Goal: Task Accomplishment & Management: Manage account settings

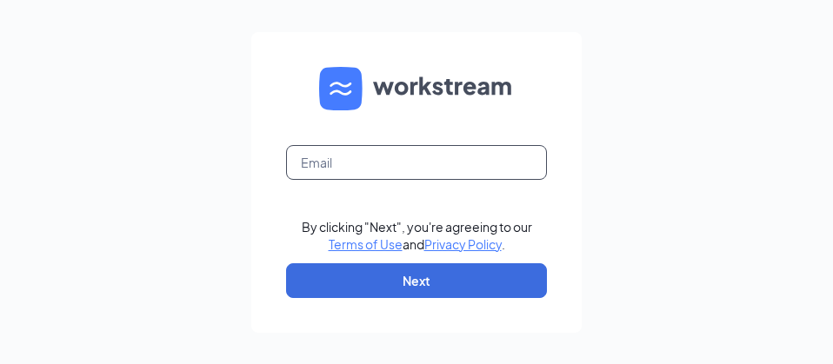
click at [461, 165] on input "text" at bounding box center [416, 162] width 261 height 35
type input "dsf224@gmail.com"
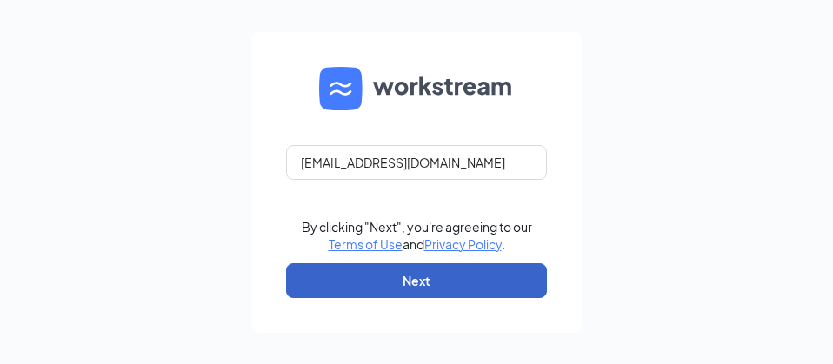
click at [461, 279] on button "Next" at bounding box center [416, 280] width 261 height 35
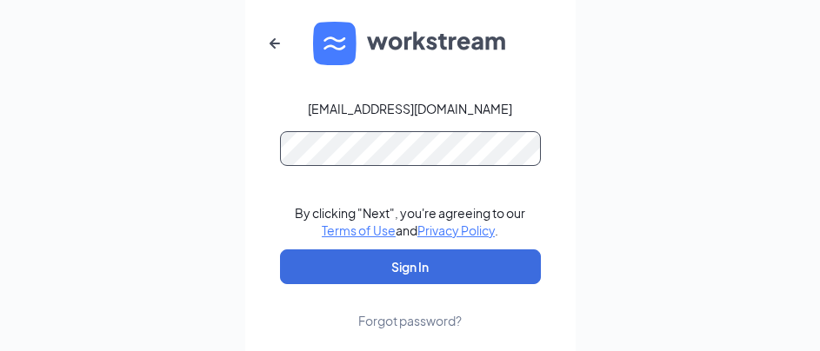
click at [280, 249] on button "Sign In" at bounding box center [410, 266] width 261 height 35
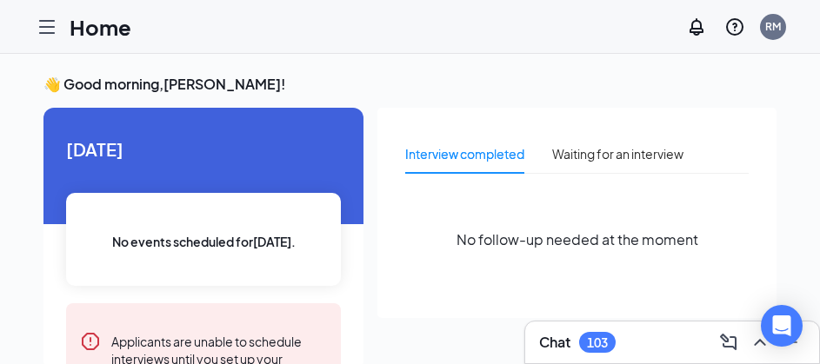
click at [33, 8] on div "Home RM" at bounding box center [410, 27] width 820 height 54
click at [37, 18] on icon "Hamburger" at bounding box center [47, 27] width 21 height 21
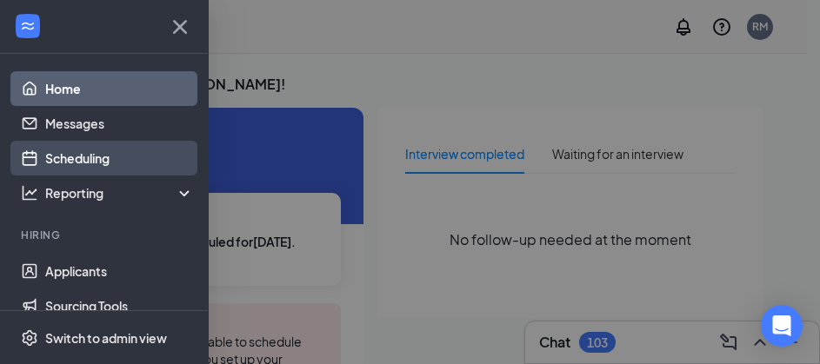
scroll to position [87, 0]
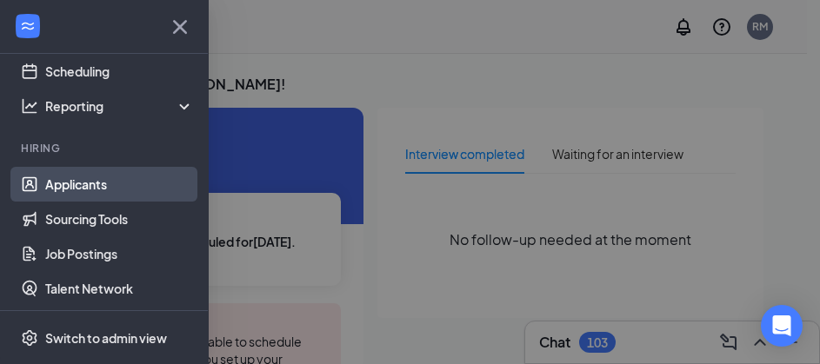
click at [94, 181] on link "Applicants" at bounding box center [119, 184] width 149 height 35
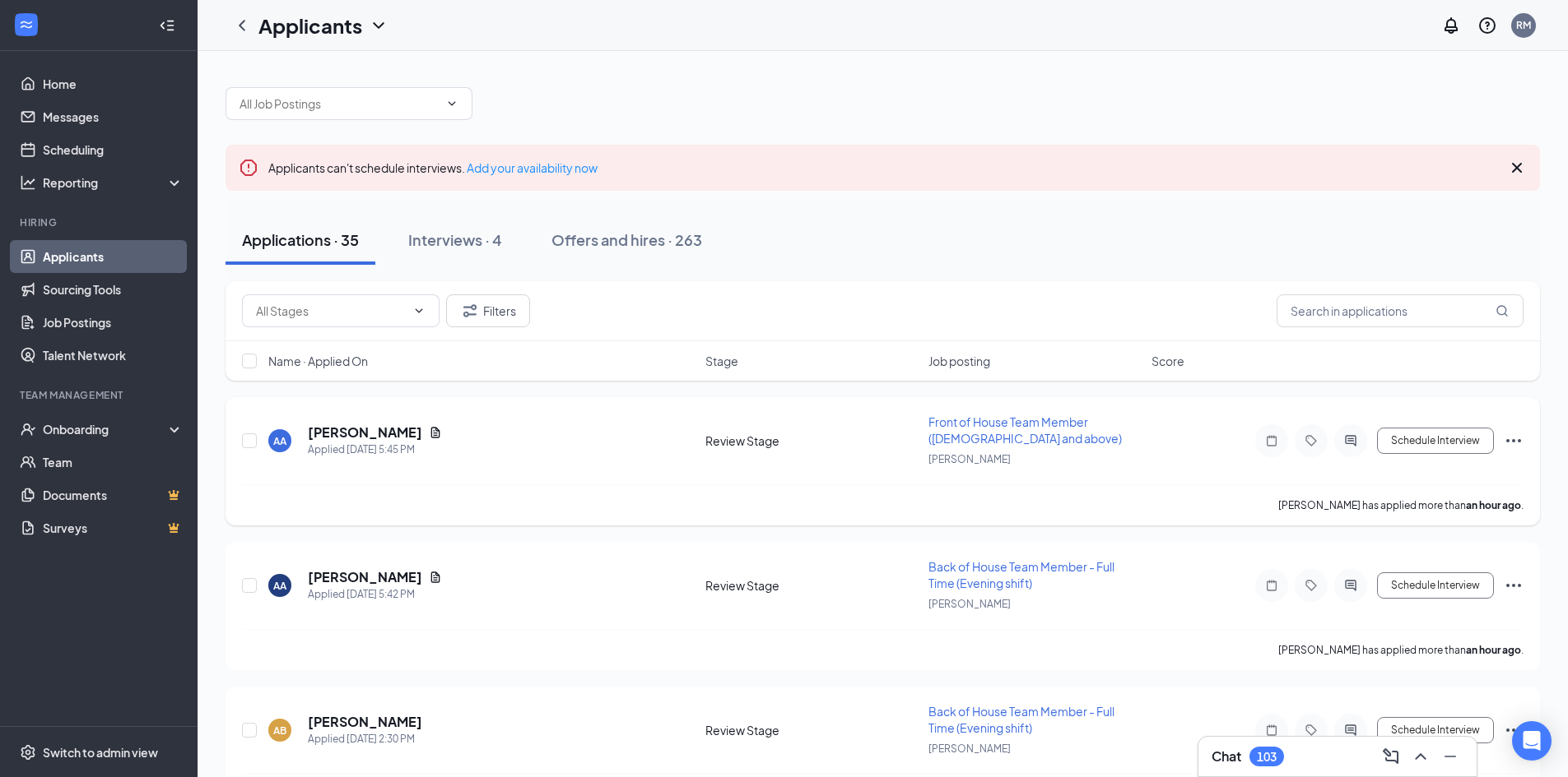
click at [788, 344] on span "Front of House Team Member ([DEMOGRAPHIC_DATA] and above)" at bounding box center [1025, 430] width 193 height 31
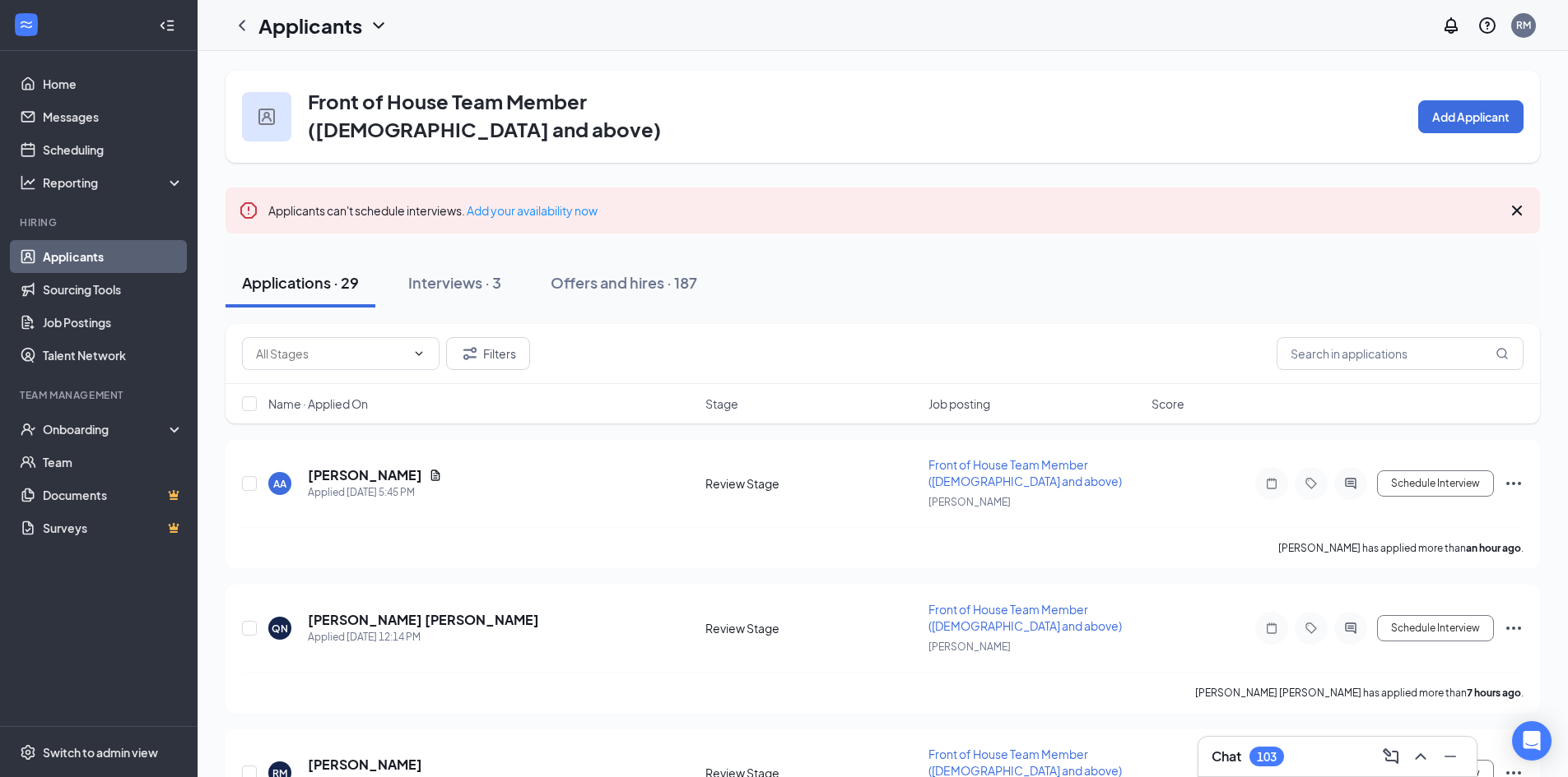
click at [326, 344] on span "Name · Applied On" at bounding box center [317, 403] width 99 height 16
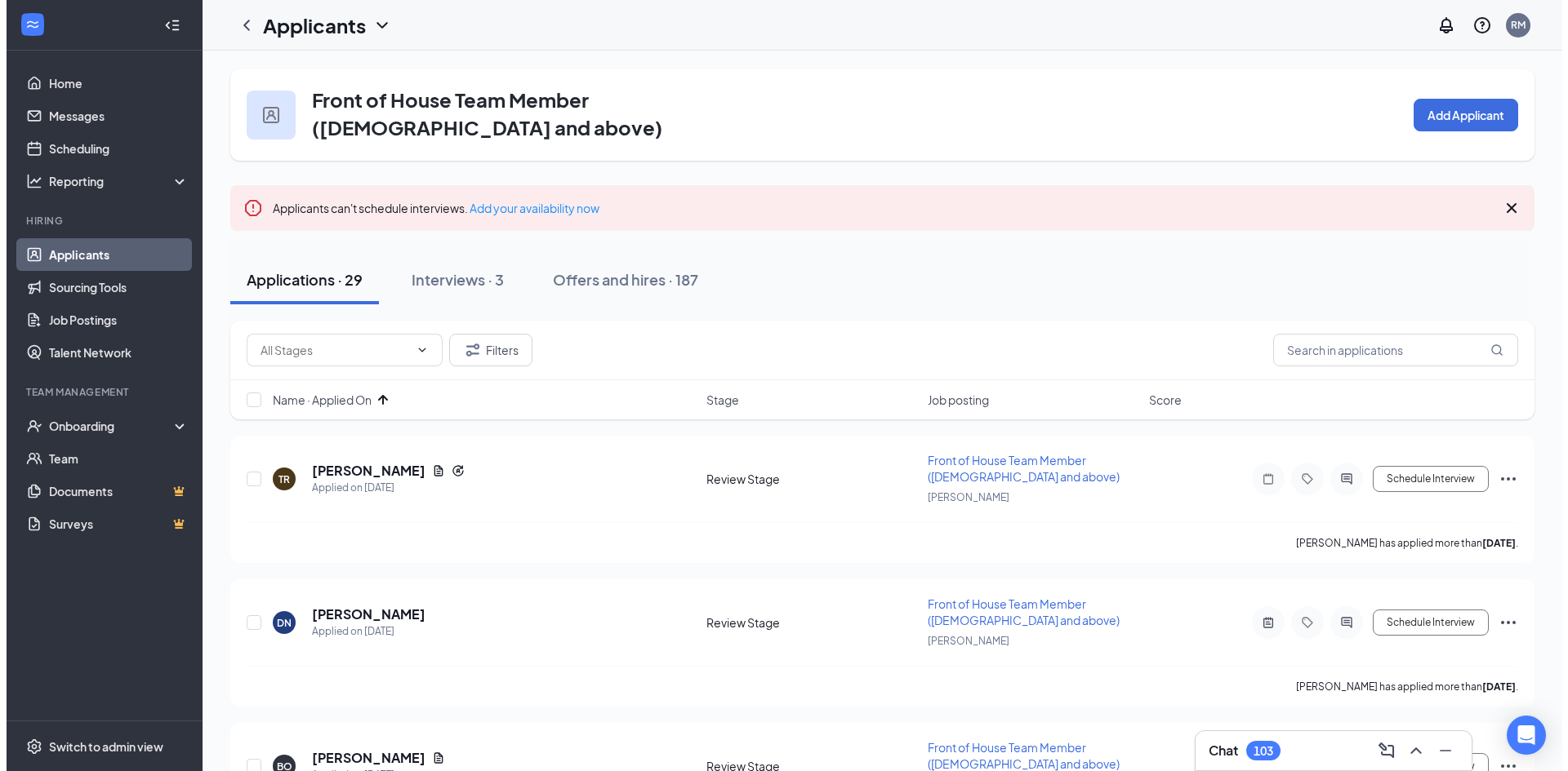
scroll to position [82, 0]
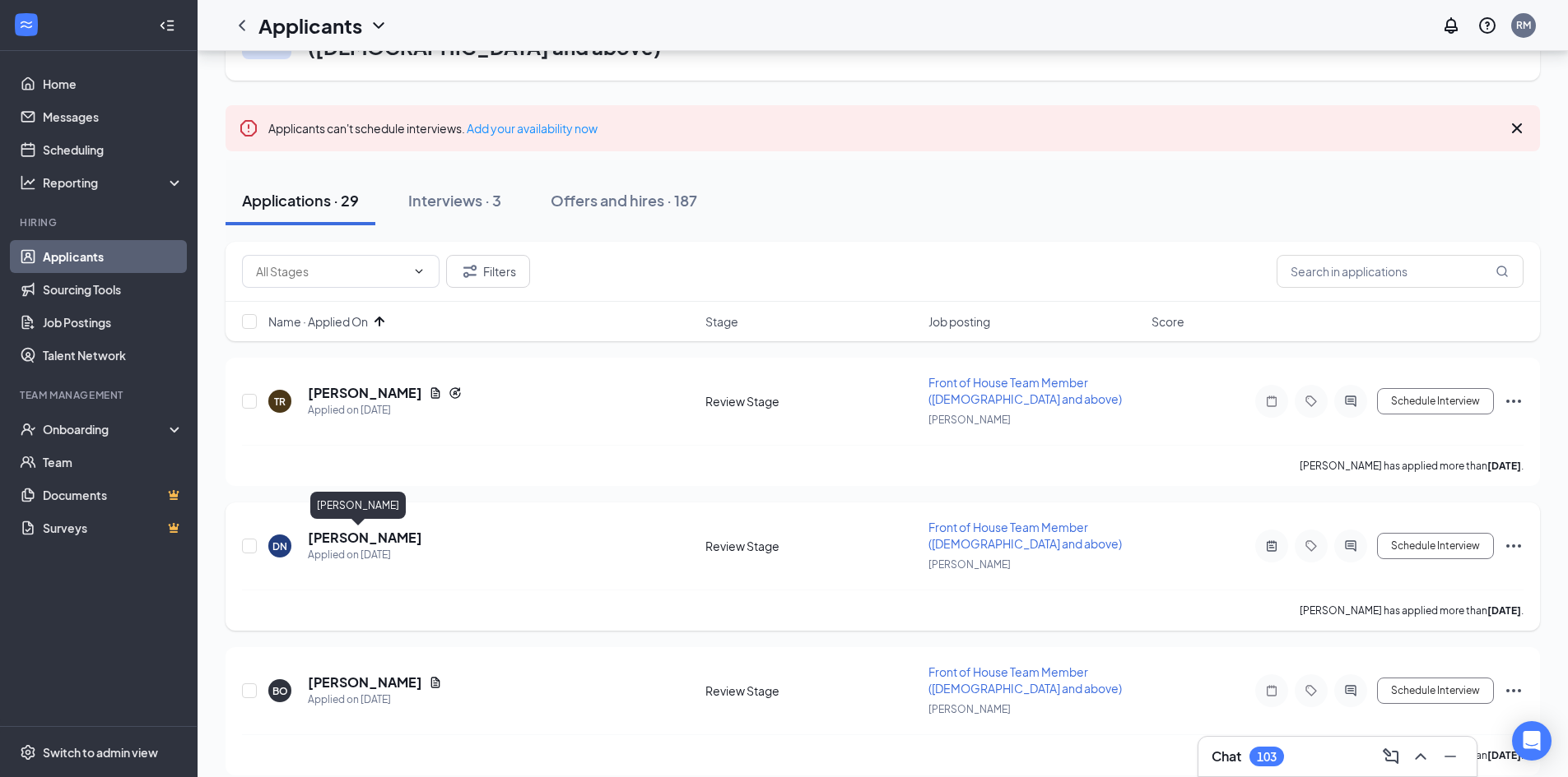
click at [348, 344] on h5 "[PERSON_NAME]" at bounding box center [365, 538] width 115 height 18
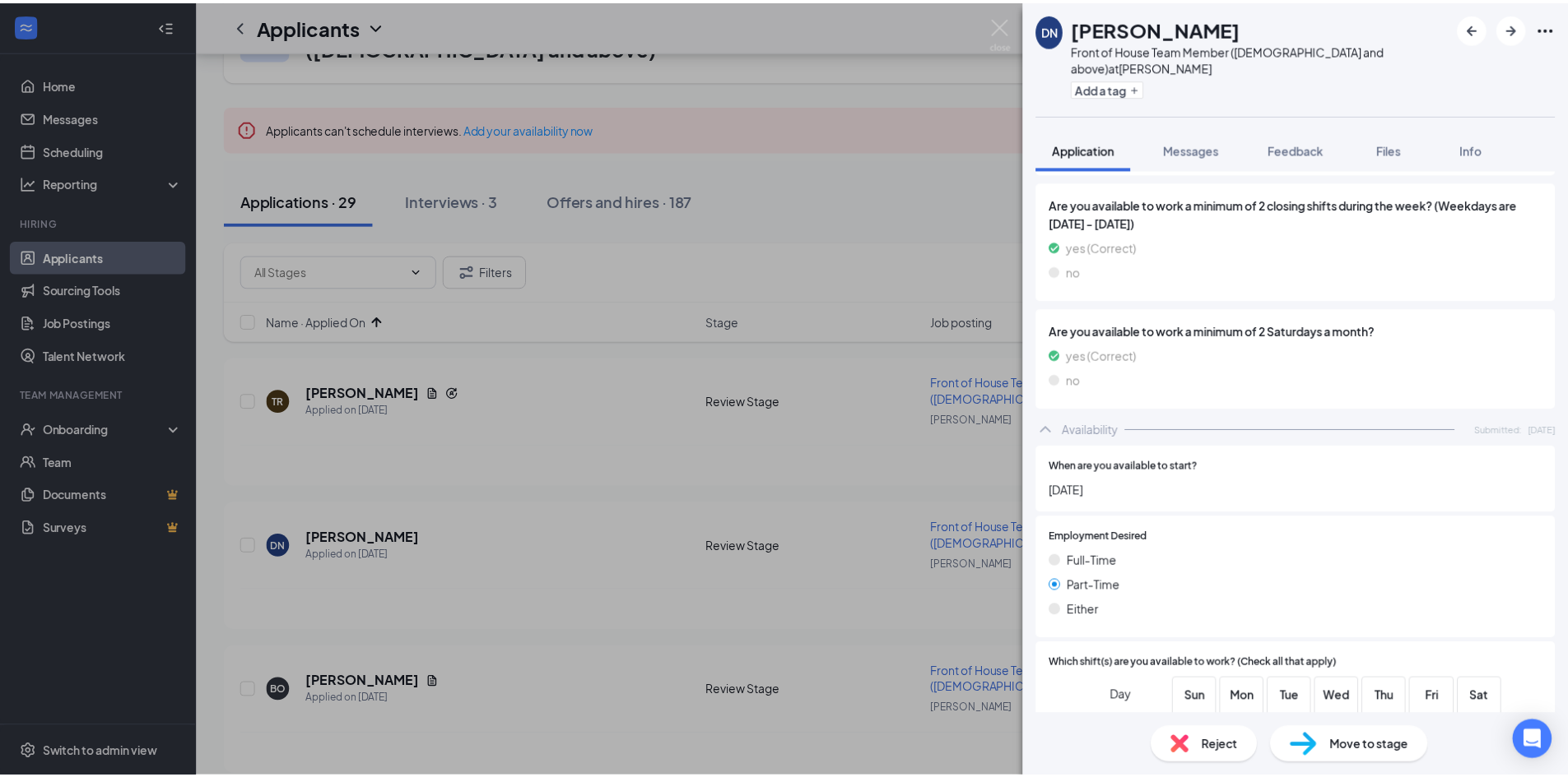
scroll to position [794, 0]
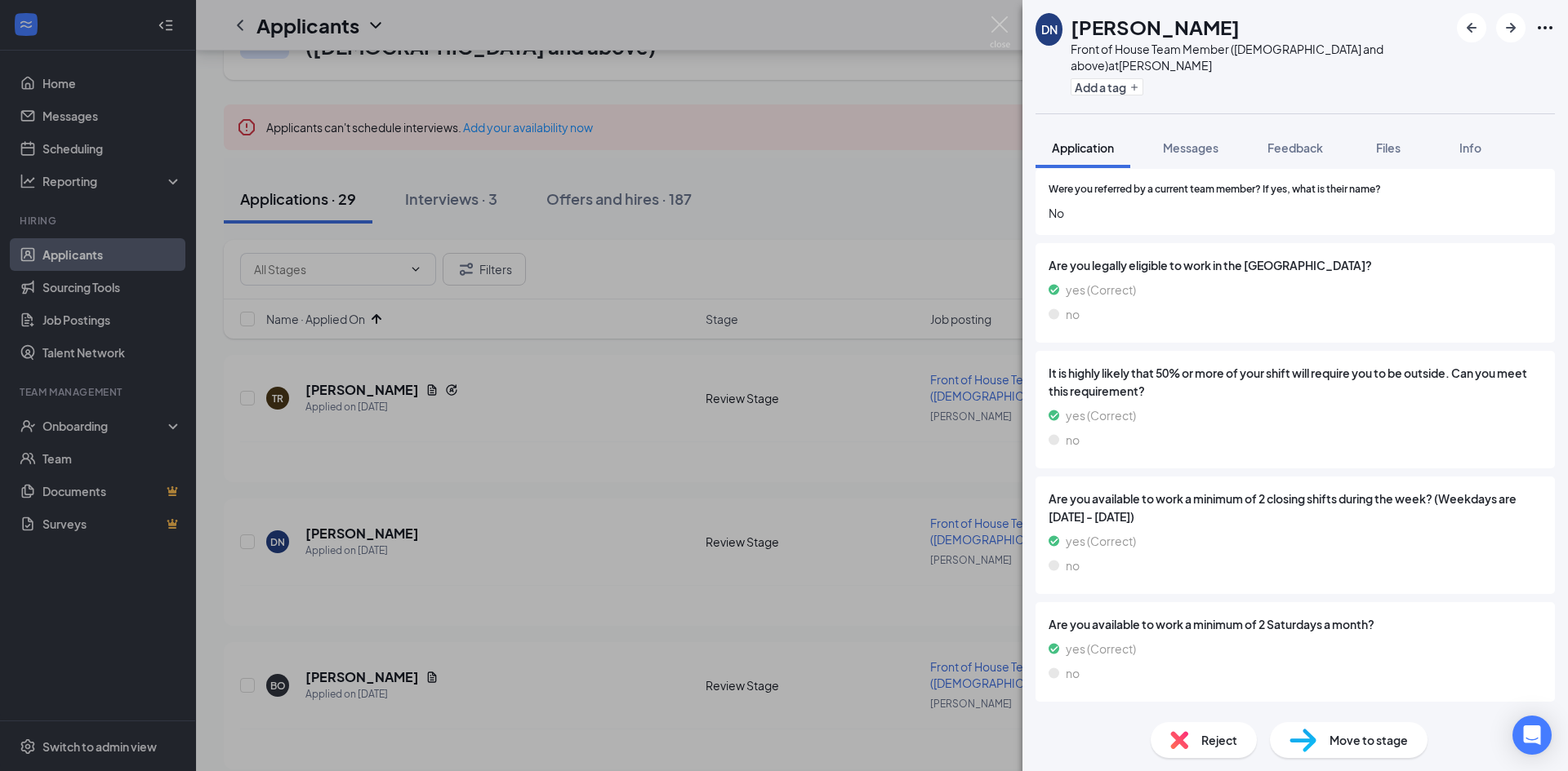
click at [596, 341] on div "[PERSON_NAME] Front of House Team Member ([DEMOGRAPHIC_DATA] and above) at [PER…" at bounding box center [784, 385] width 1568 height 771
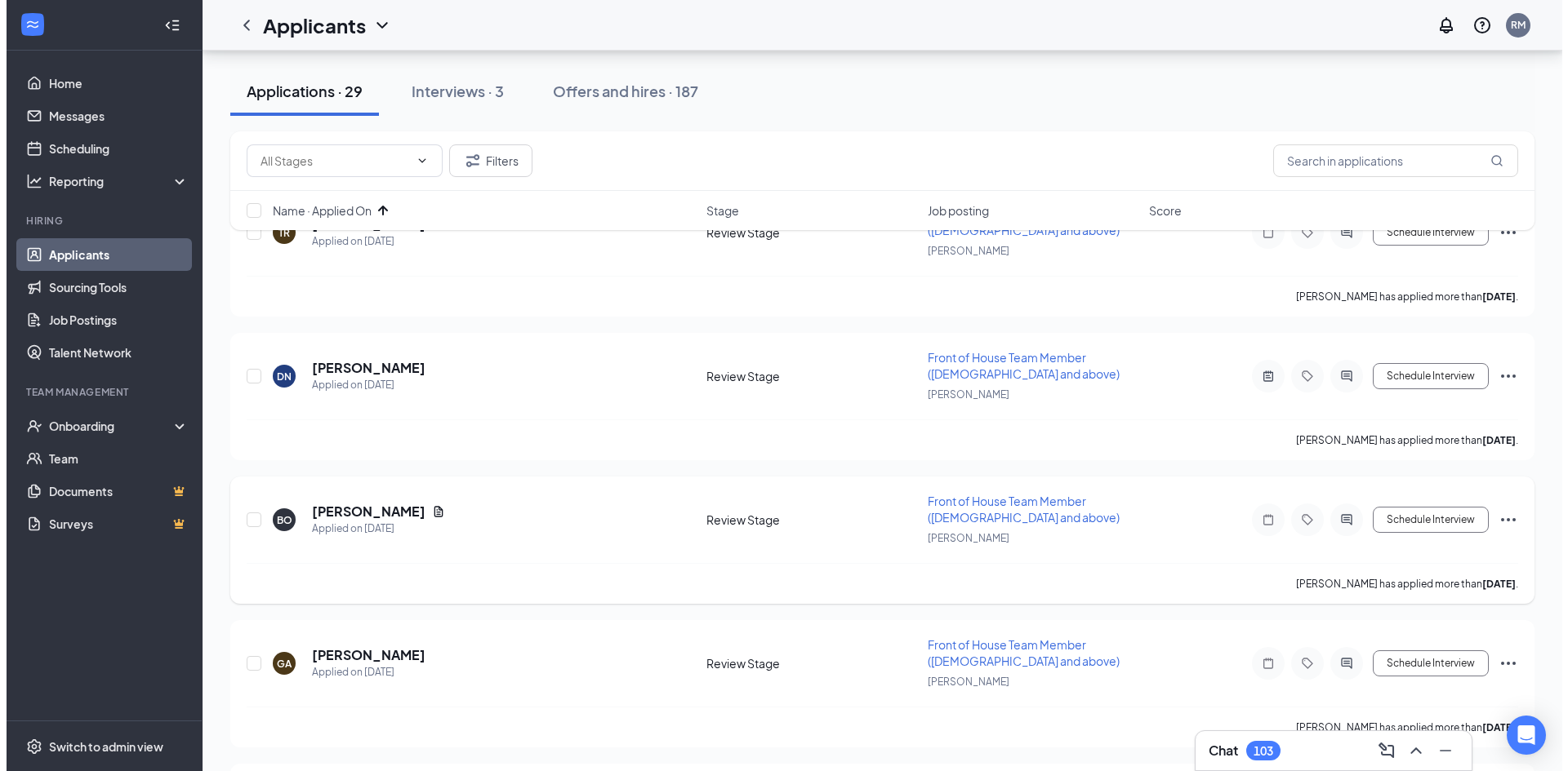
scroll to position [245, 0]
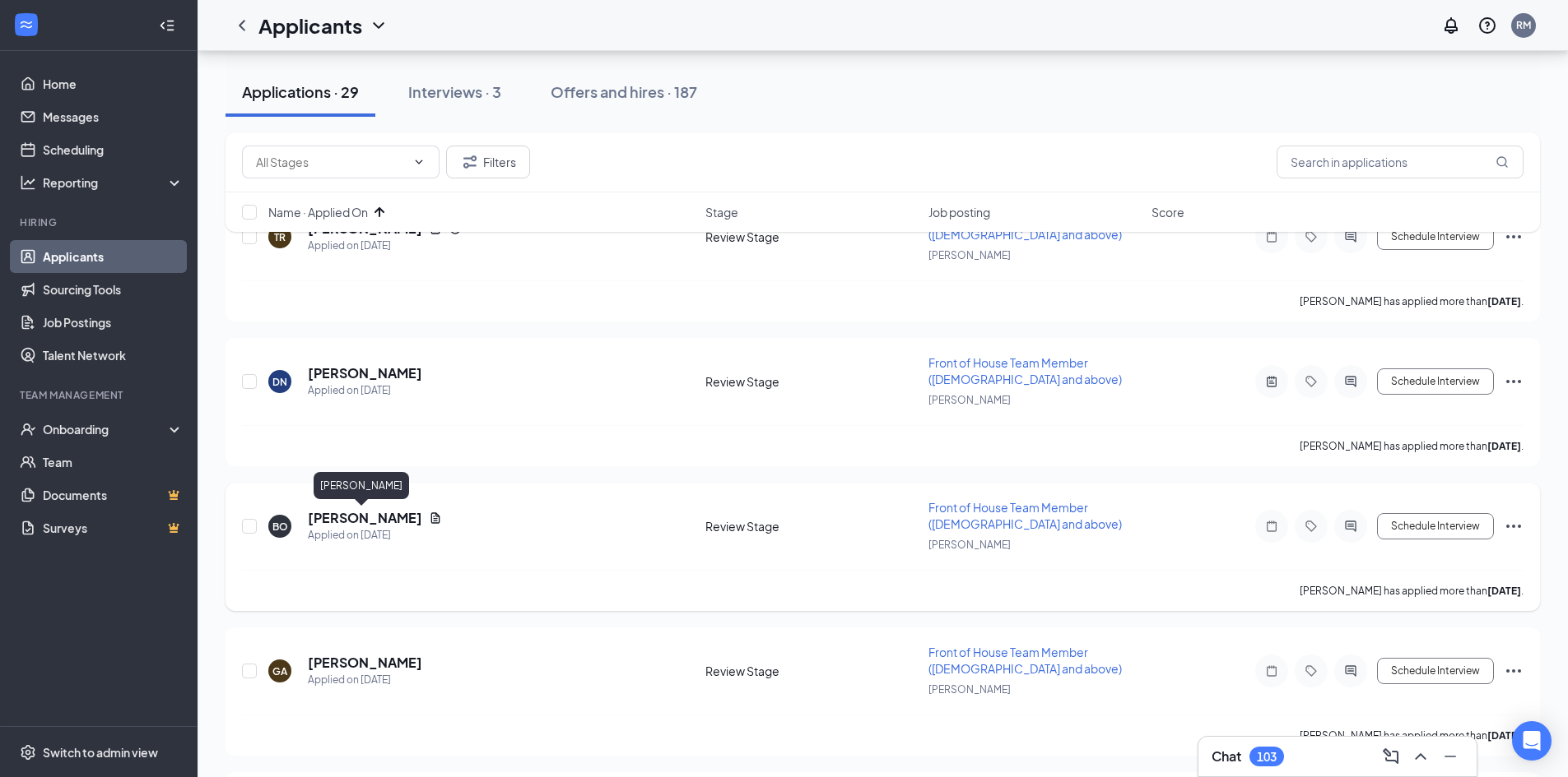
click at [368, 344] on h5 "[PERSON_NAME]" at bounding box center [365, 518] width 115 height 18
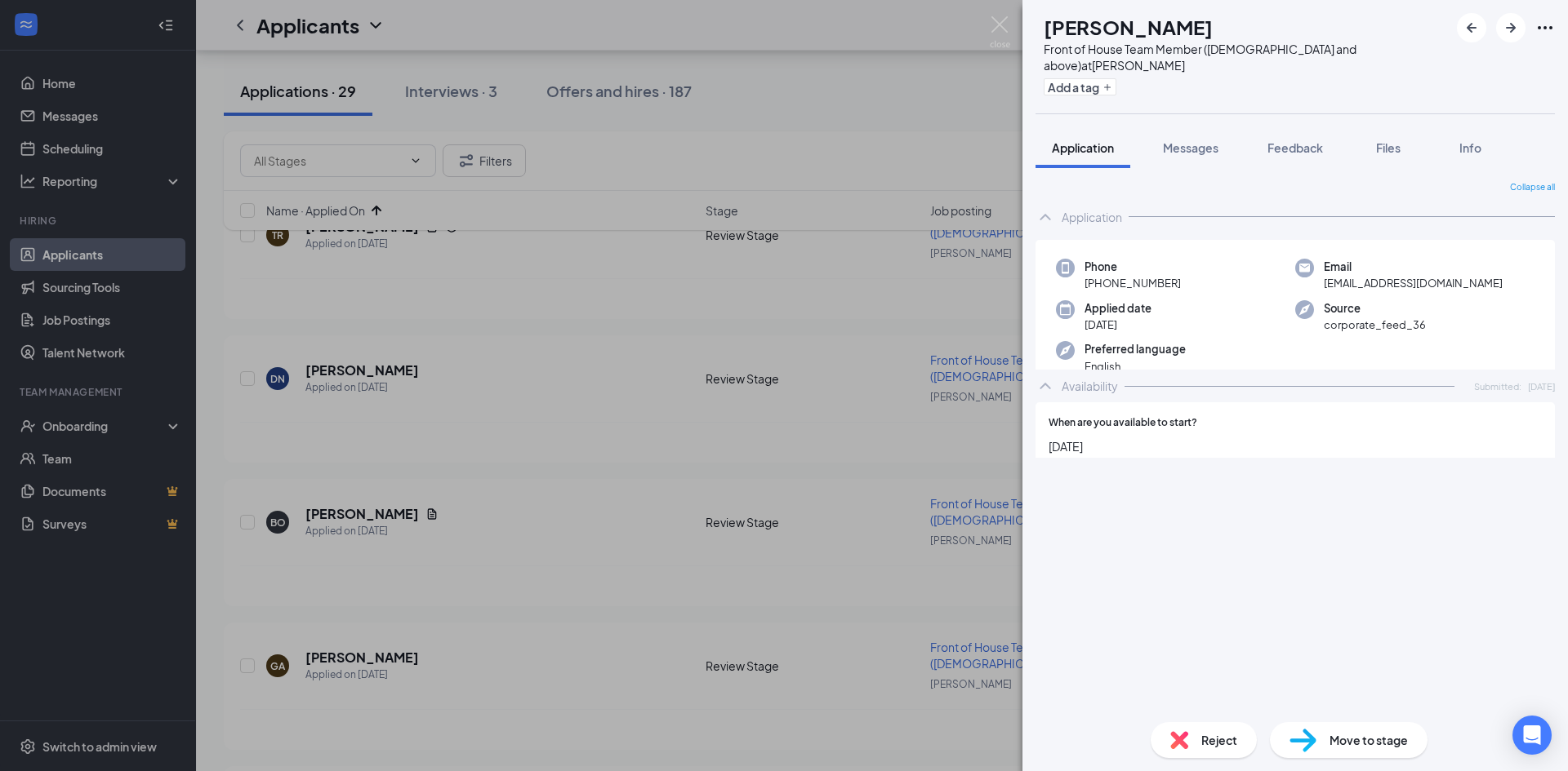
click at [782, 341] on div "Reject" at bounding box center [1203, 740] width 106 height 36
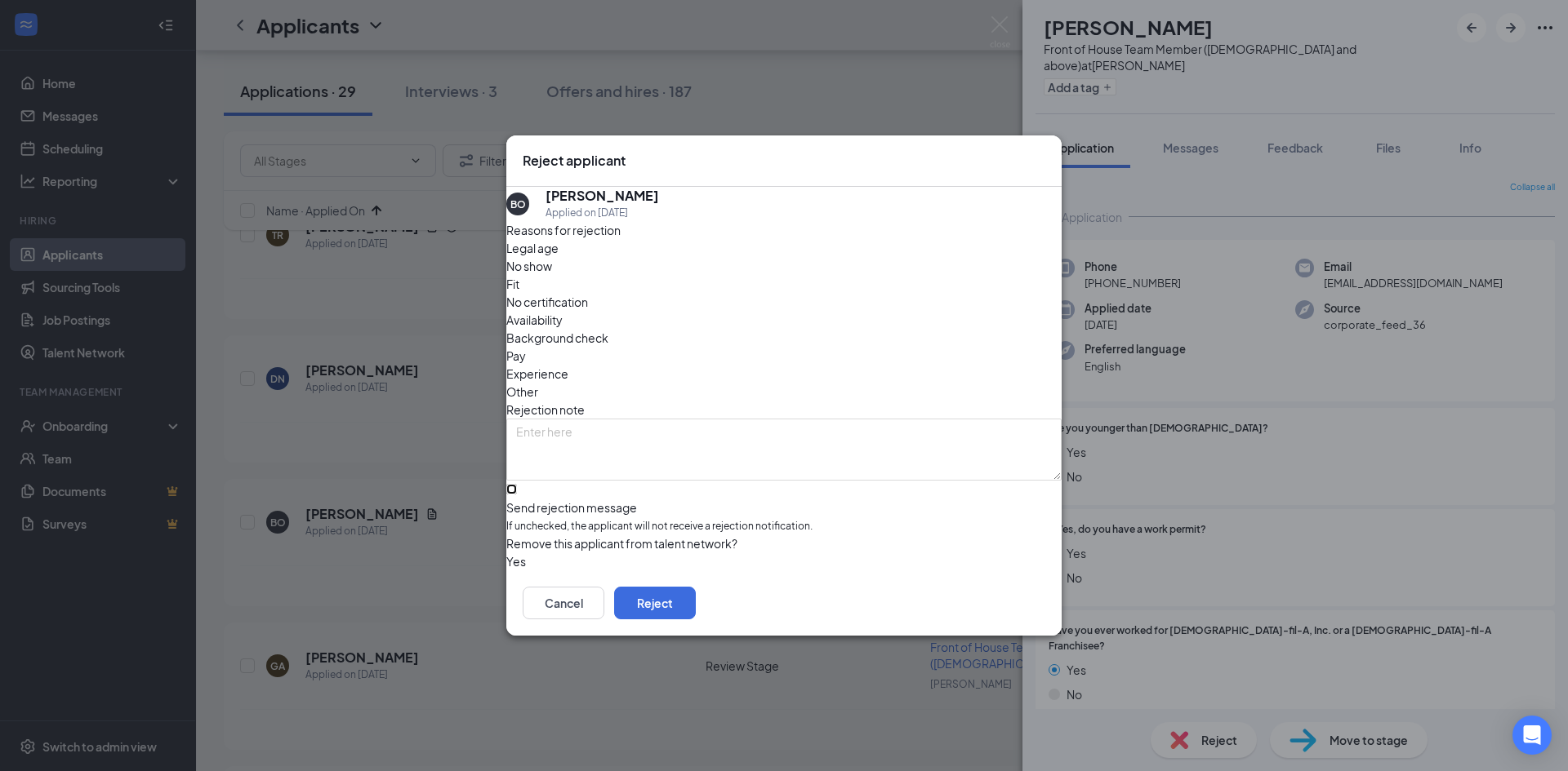
click at [517, 341] on input "Send rejection message If unchecked, the applicant will not receive a rejection…" at bounding box center [511, 488] width 10 height 10
checkbox input "true"
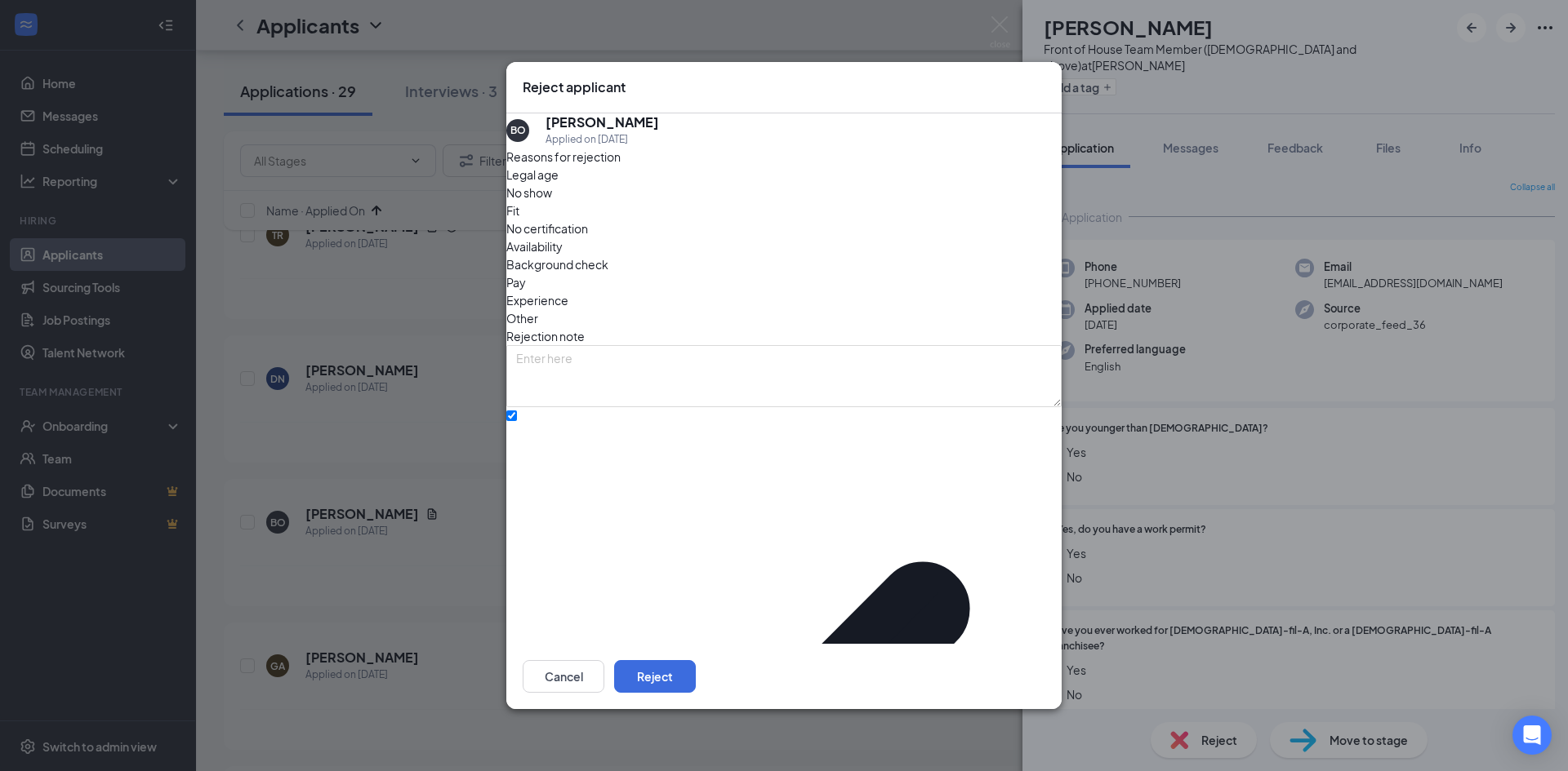
click at [538, 309] on span "Other" at bounding box center [522, 317] width 32 height 18
click at [782, 341] on div "Cancel Reject" at bounding box center [784, 677] width 555 height 66
click at [696, 341] on button "Reject" at bounding box center [655, 676] width 82 height 33
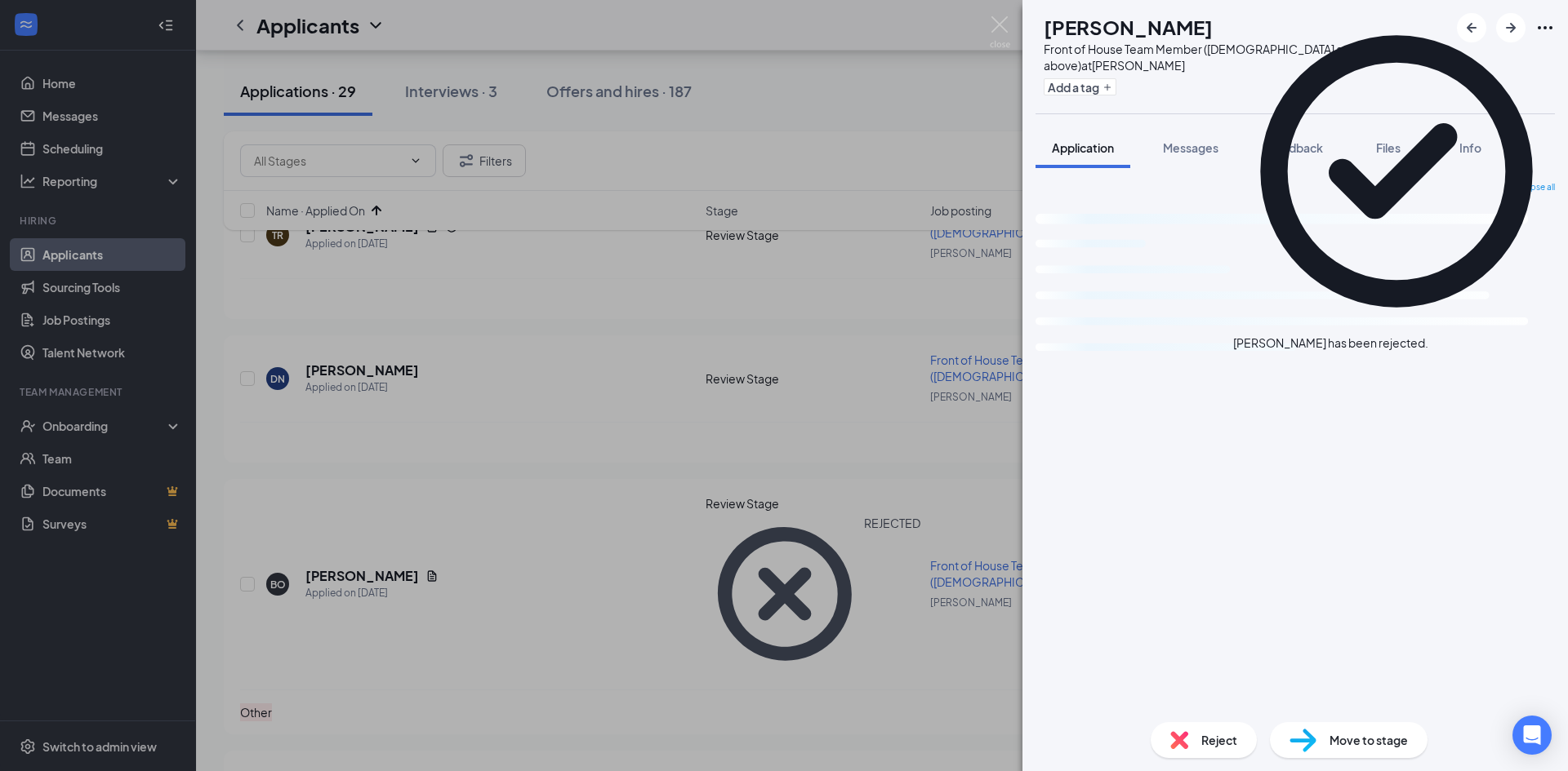
click at [691, 341] on div "GA [PERSON_NAME] Front of House Team Member ([DEMOGRAPHIC_DATA] and above) at […" at bounding box center [784, 385] width 1568 height 771
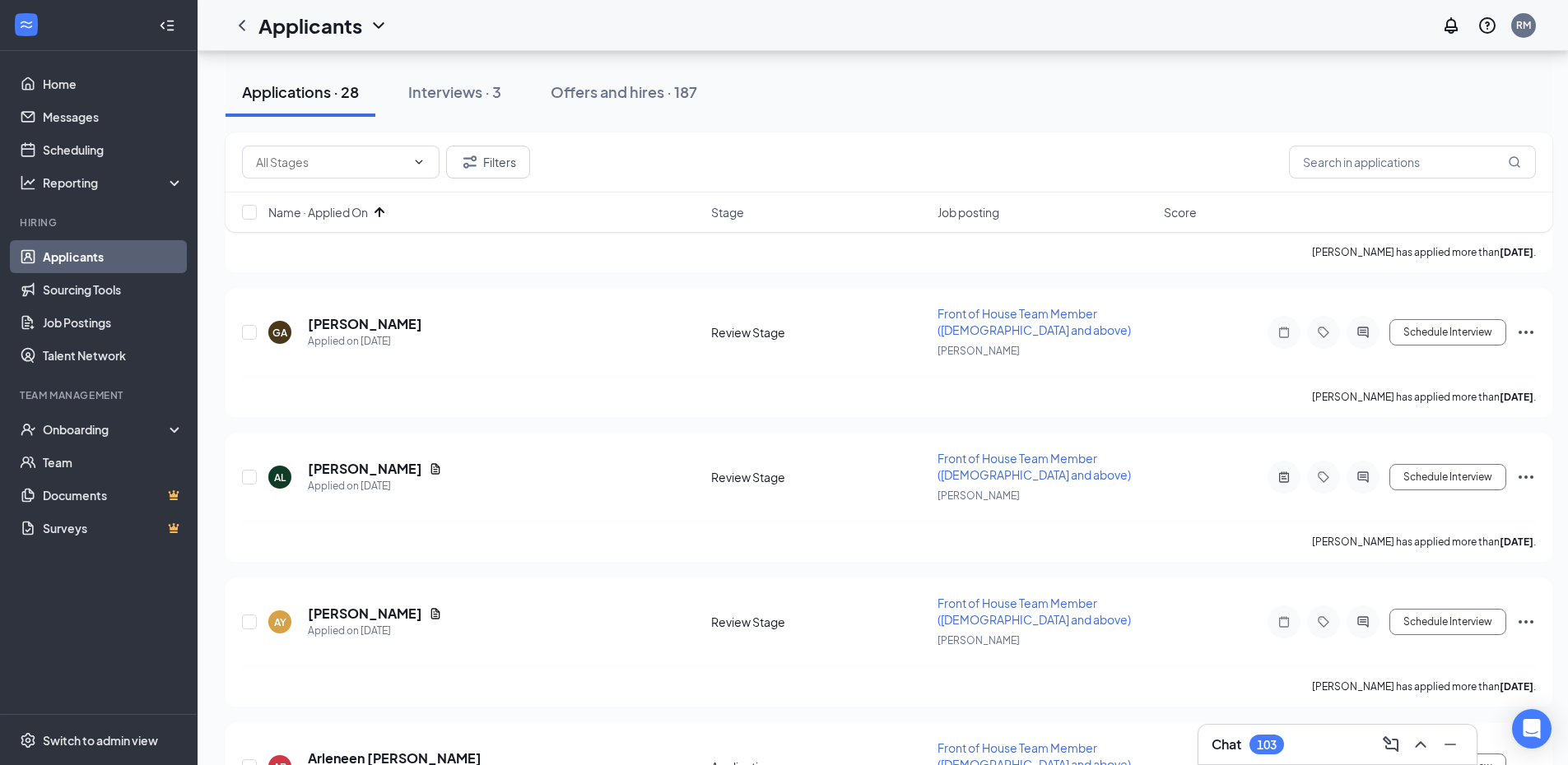
scroll to position [412, 0]
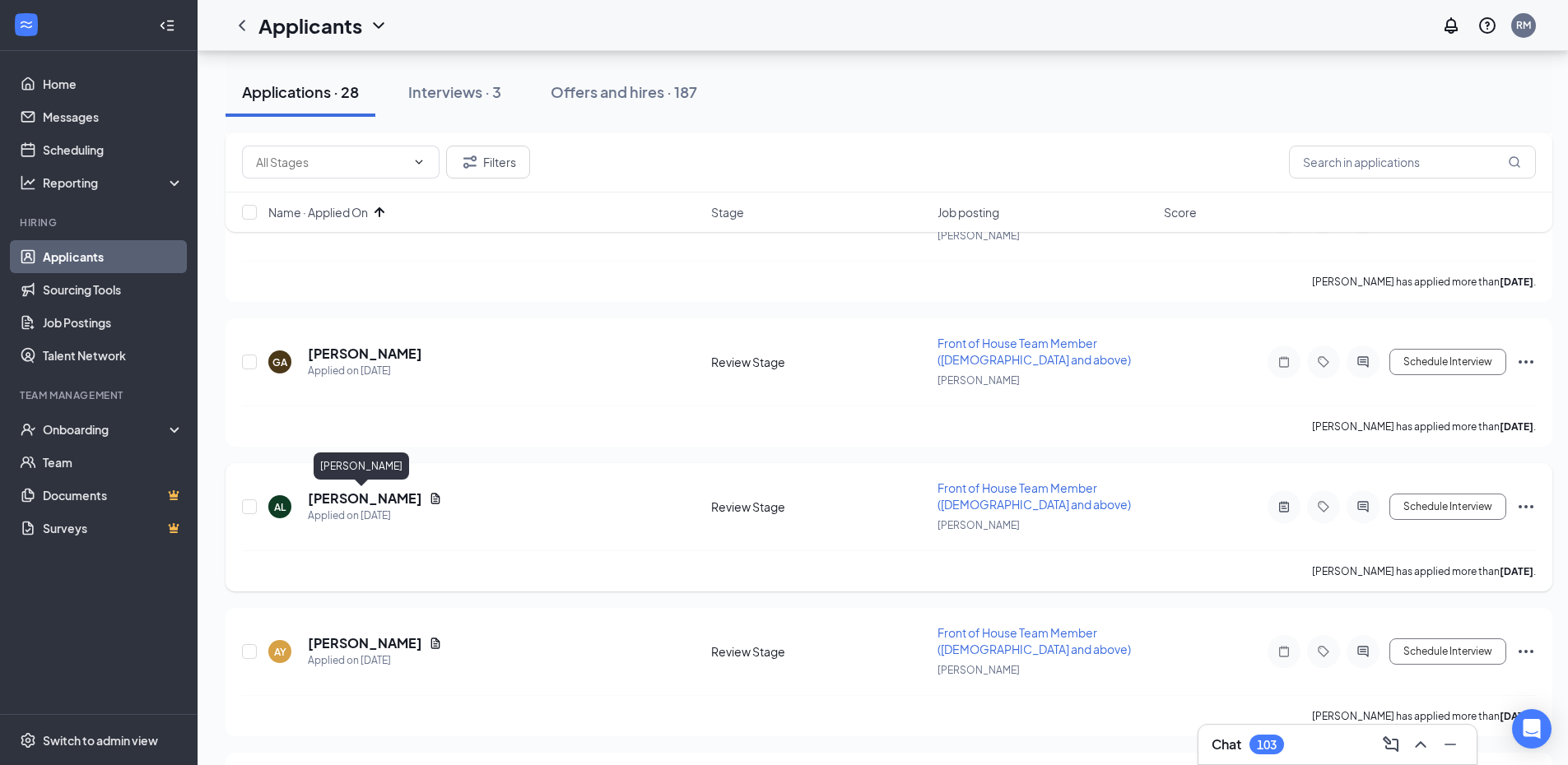
click at [337, 344] on h5 "[PERSON_NAME]" at bounding box center [365, 498] width 115 height 18
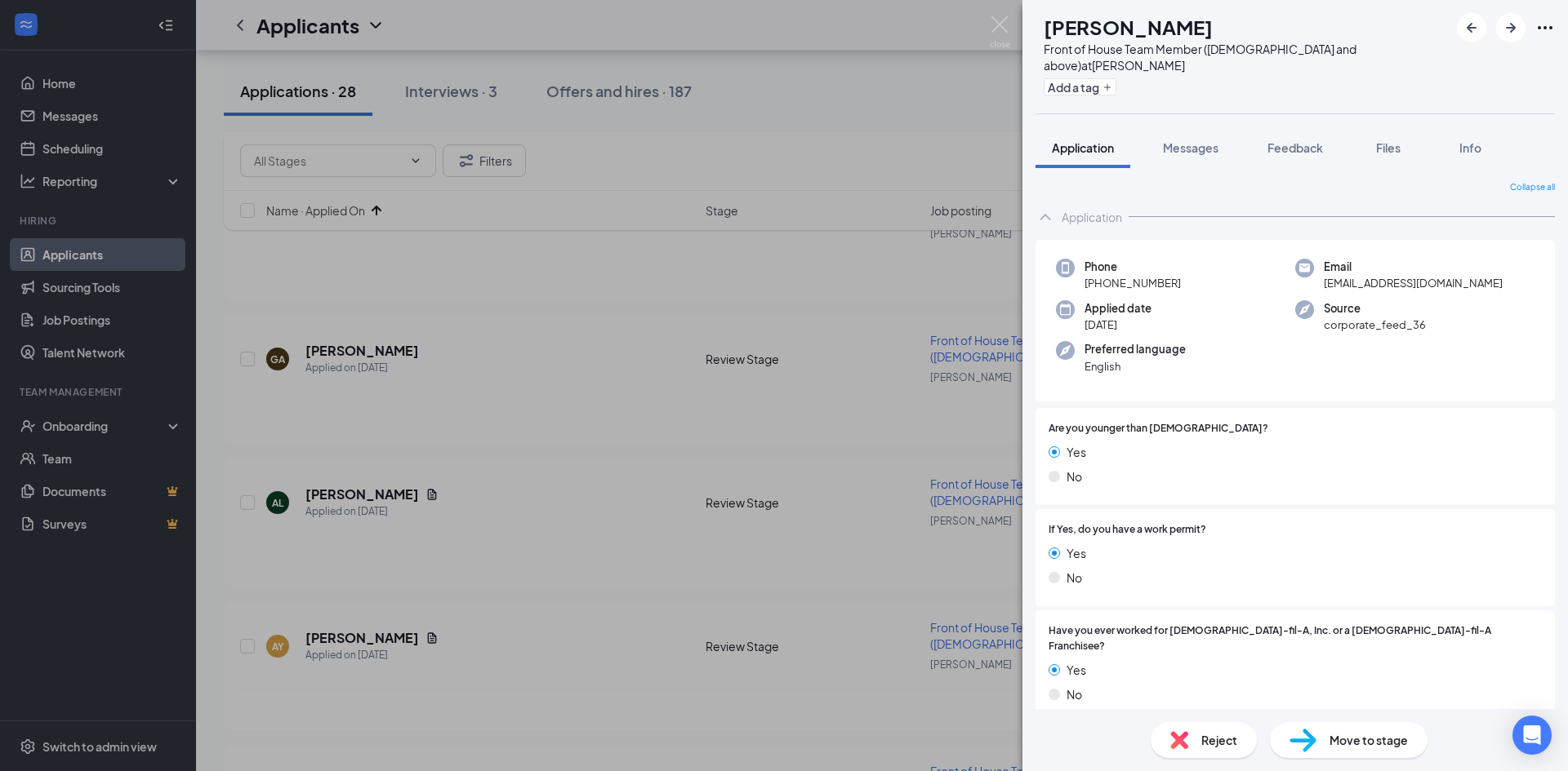
click at [782, 332] on div "AL [PERSON_NAME] Front of House Team Member ([DEMOGRAPHIC_DATA] and above) at […" at bounding box center [784, 385] width 1568 height 771
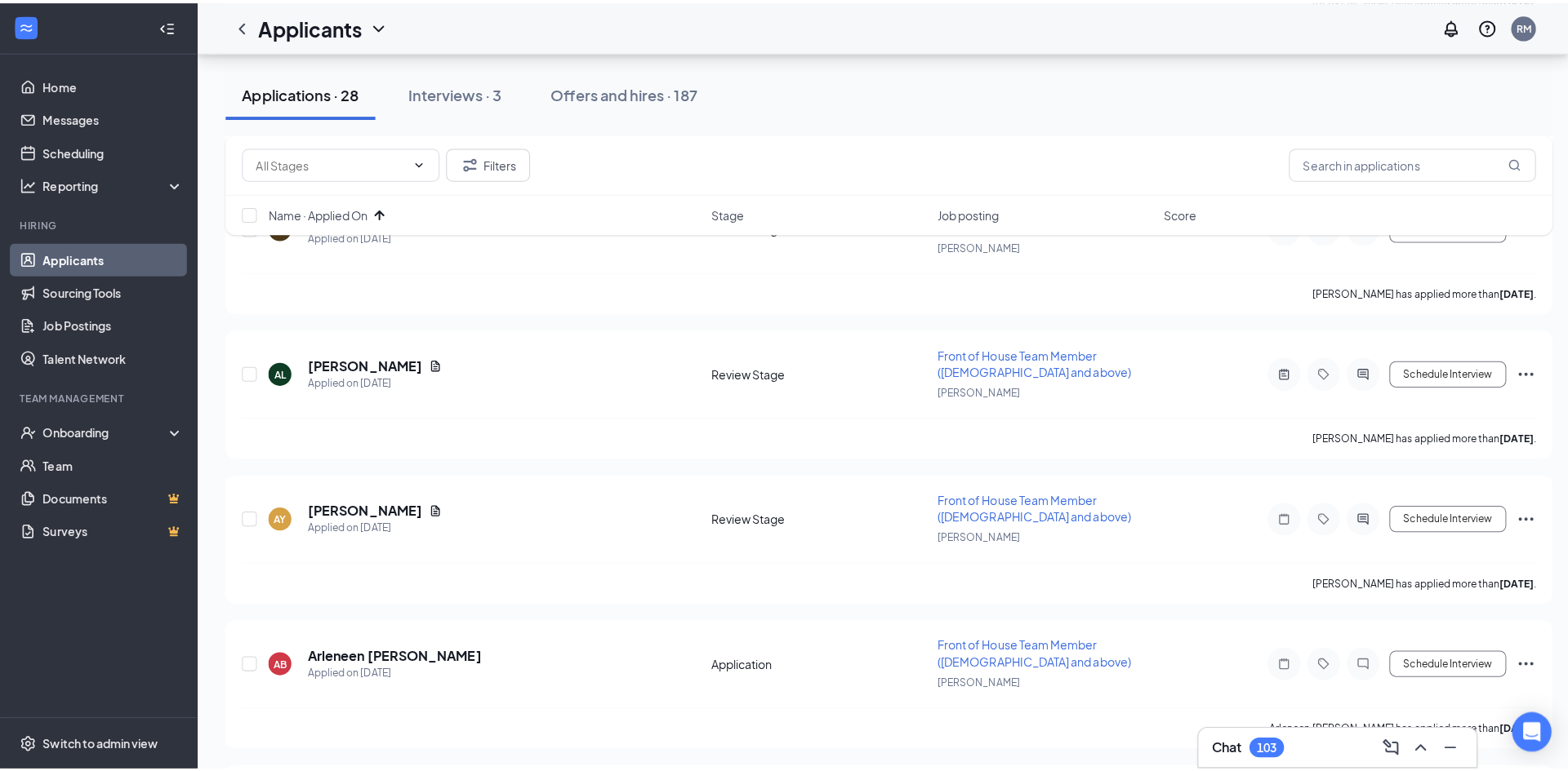
scroll to position [571, 0]
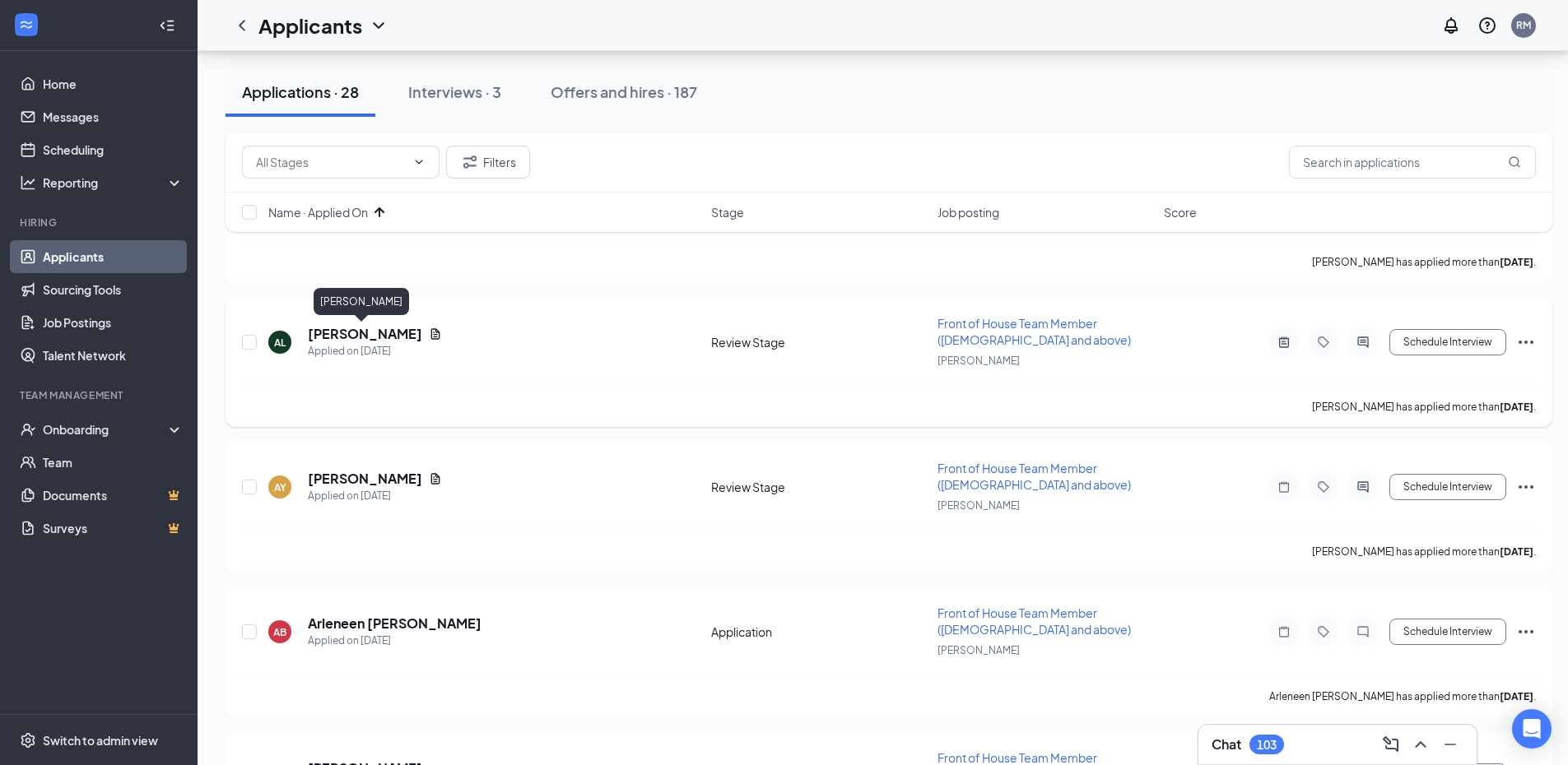
click at [353, 324] on div "AL [PERSON_NAME] Applied on [DATE] Review Stage Front of House Team Member ([DE…" at bounding box center [889, 350] width 1294 height 71
click at [349, 330] on h5 "[PERSON_NAME]" at bounding box center [365, 333] width 115 height 18
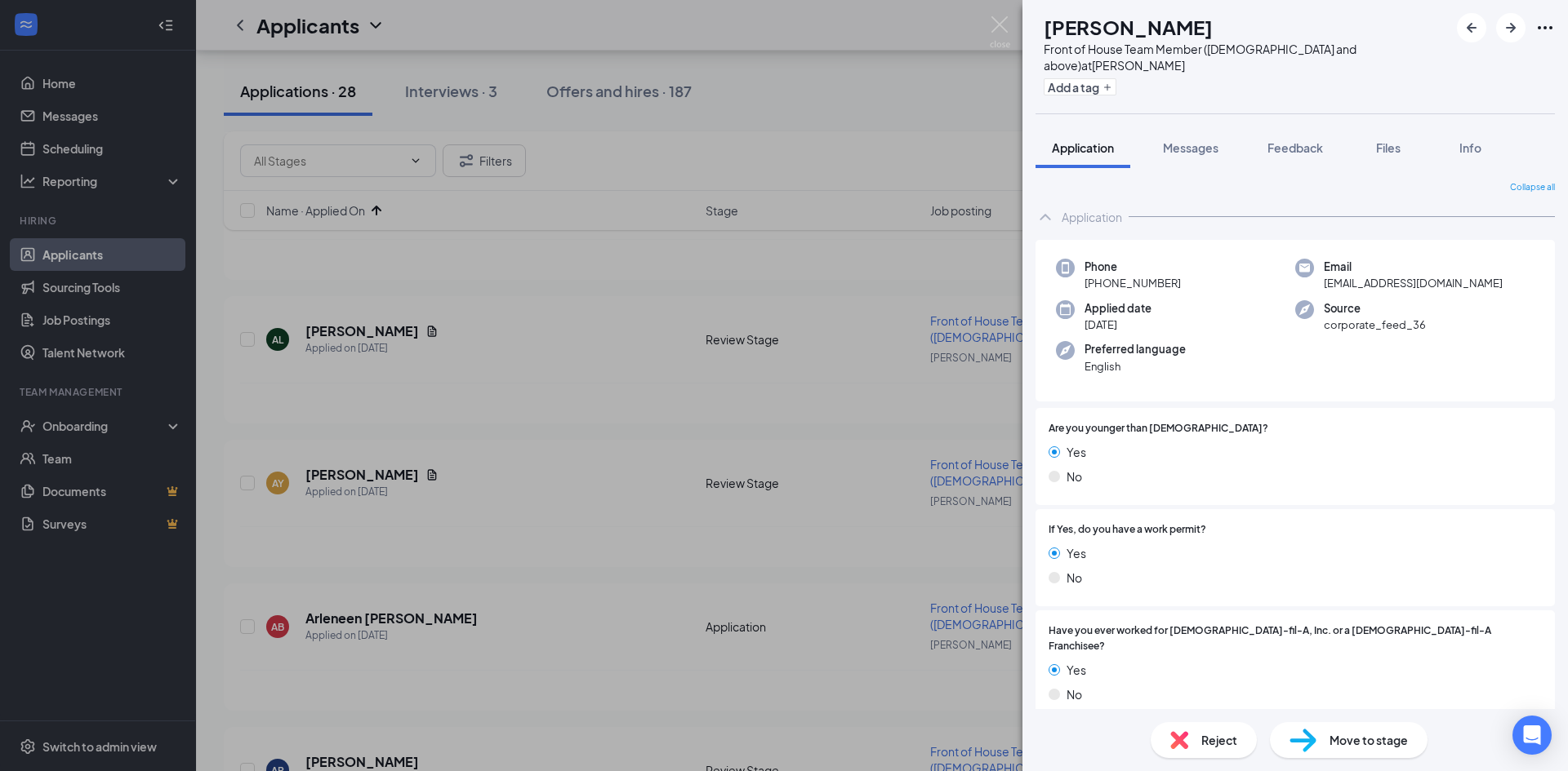
click at [782, 341] on div "Reject" at bounding box center [1203, 740] width 106 height 36
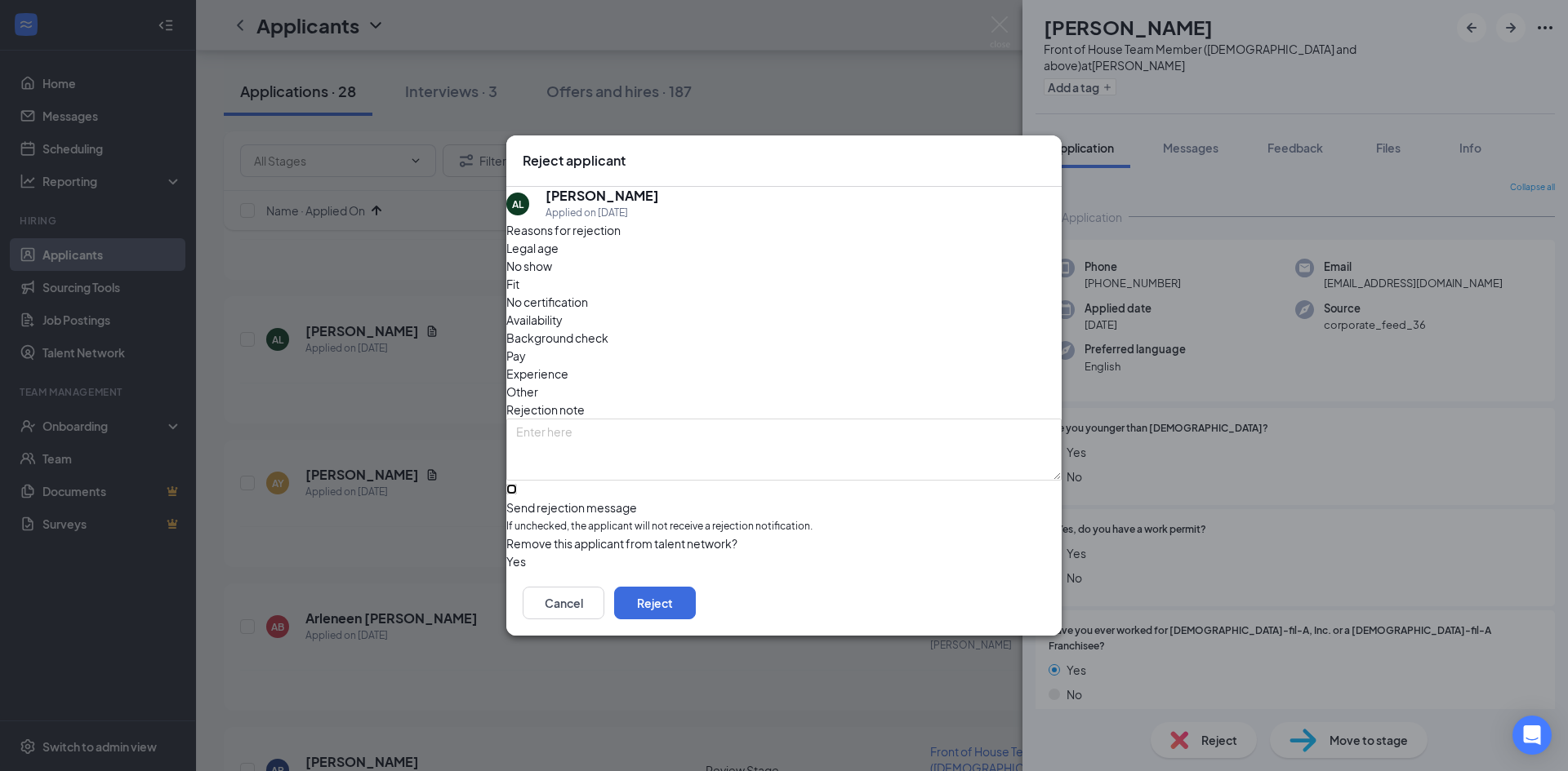
click at [517, 341] on input "Send rejection message If unchecked, the applicant will not receive a rejection…" at bounding box center [511, 488] width 10 height 10
checkbox input "true"
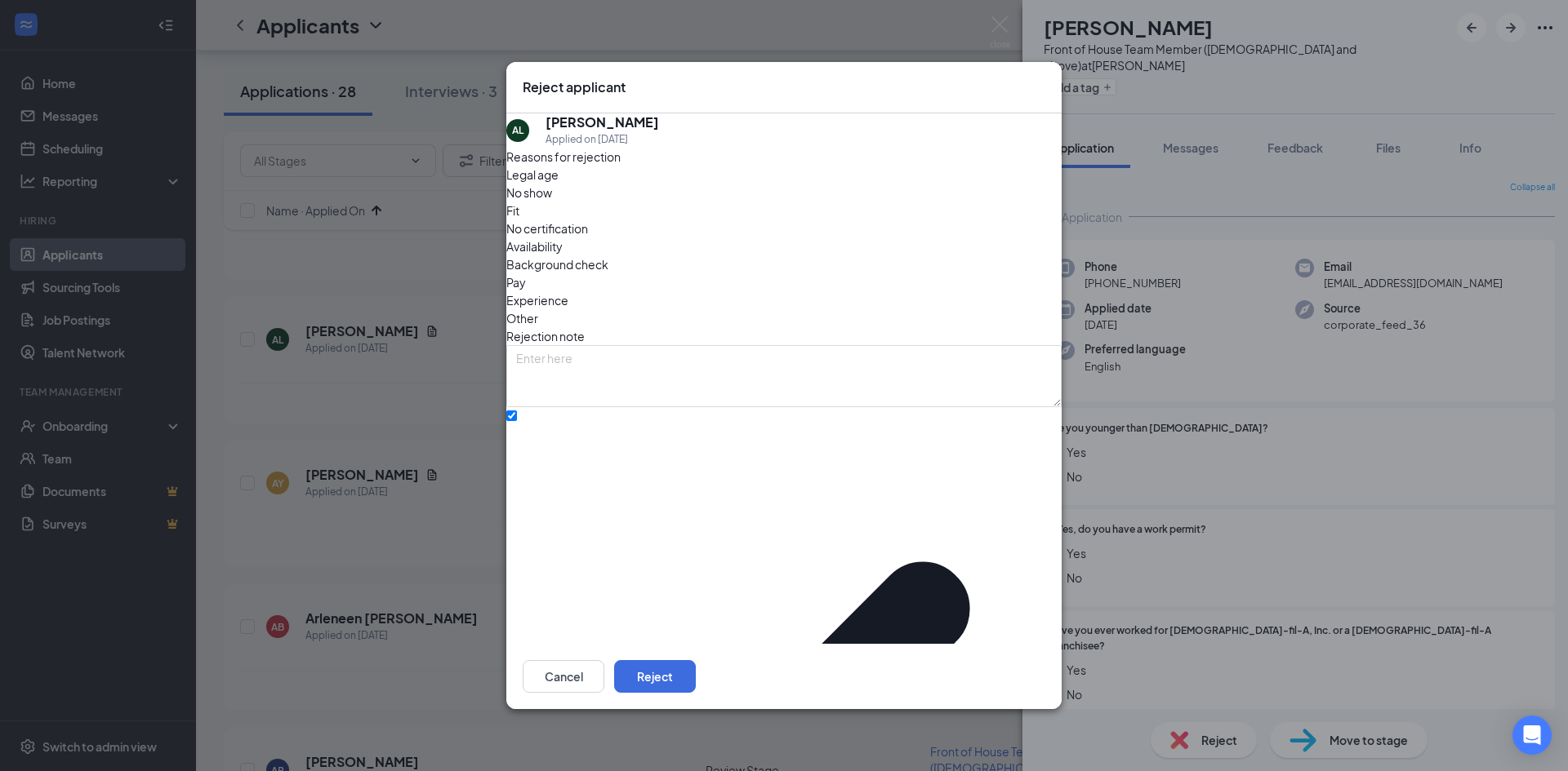
click at [538, 309] on span "Other" at bounding box center [522, 317] width 32 height 18
click at [696, 341] on button "Reject" at bounding box center [655, 676] width 82 height 33
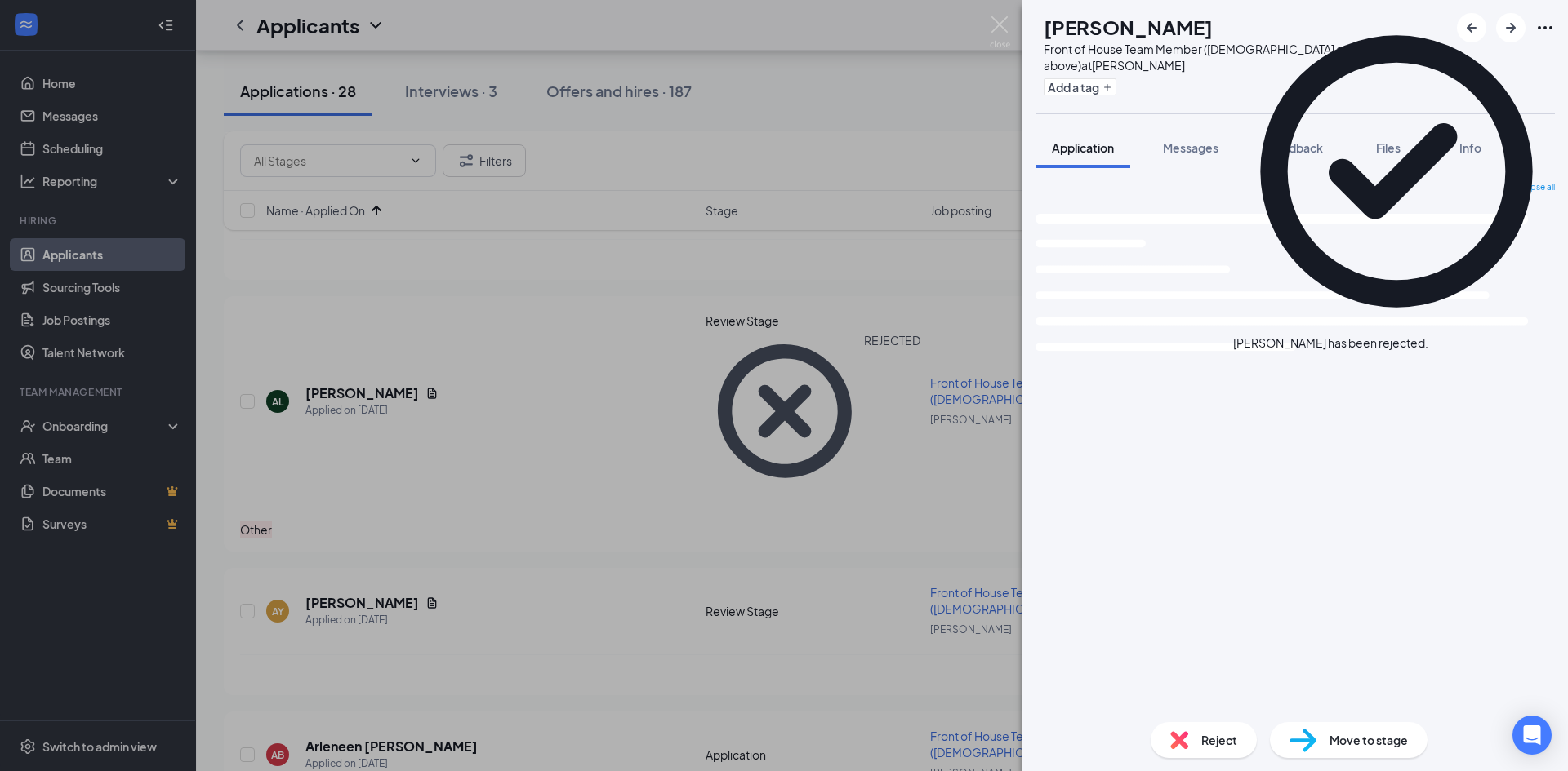
click at [768, 341] on div "AY Armani Young Front of House Team Member ([DEMOGRAPHIC_DATA] and above) at [P…" at bounding box center [784, 385] width 1568 height 771
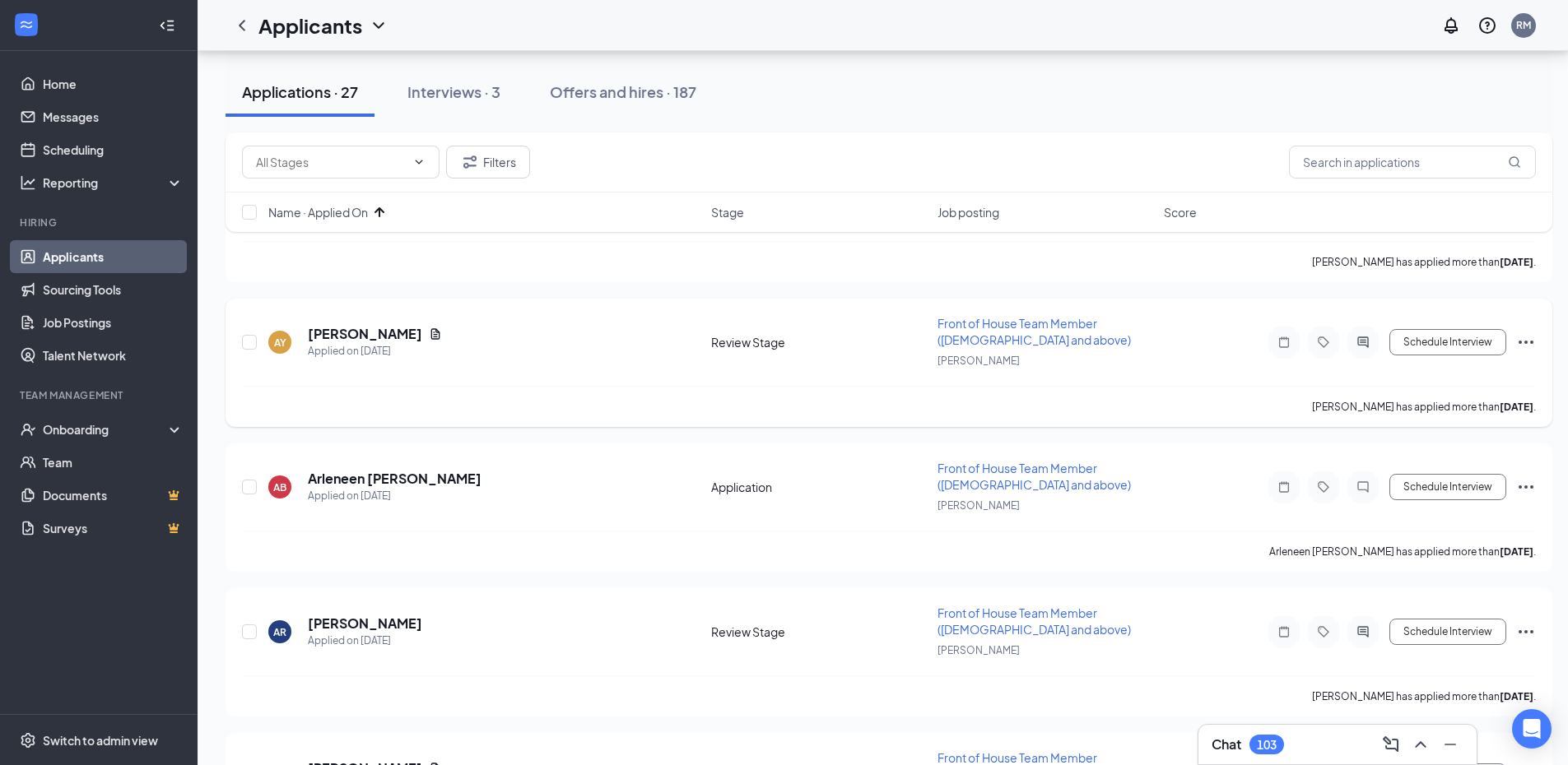
click at [368, 323] on div "AY Armani Young Applied on [DATE] Review Stage Front of House Team Member ([DEM…" at bounding box center [889, 350] width 1294 height 71
click at [365, 335] on h5 "[PERSON_NAME]" at bounding box center [365, 333] width 115 height 18
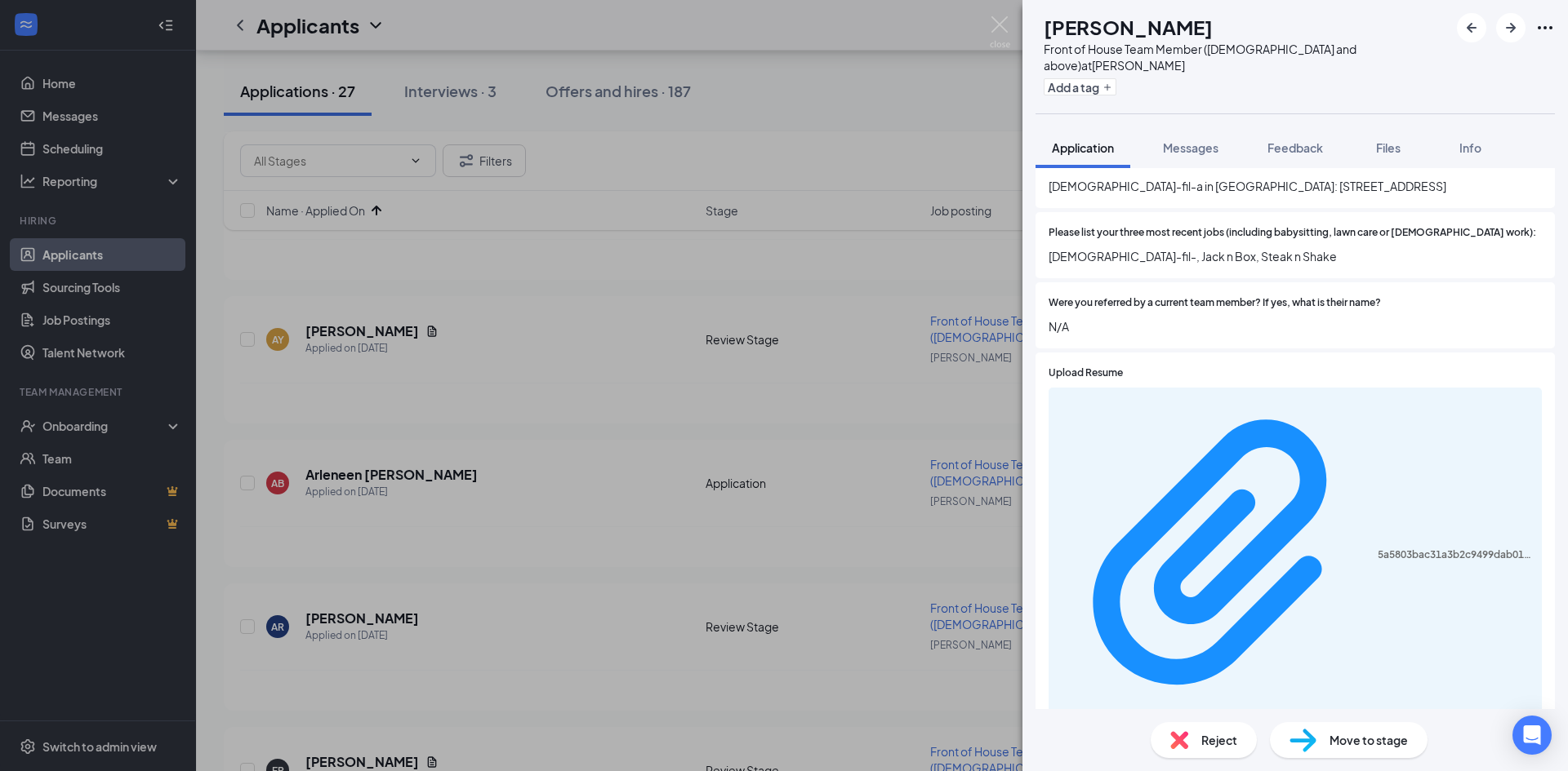
scroll to position [560, 0]
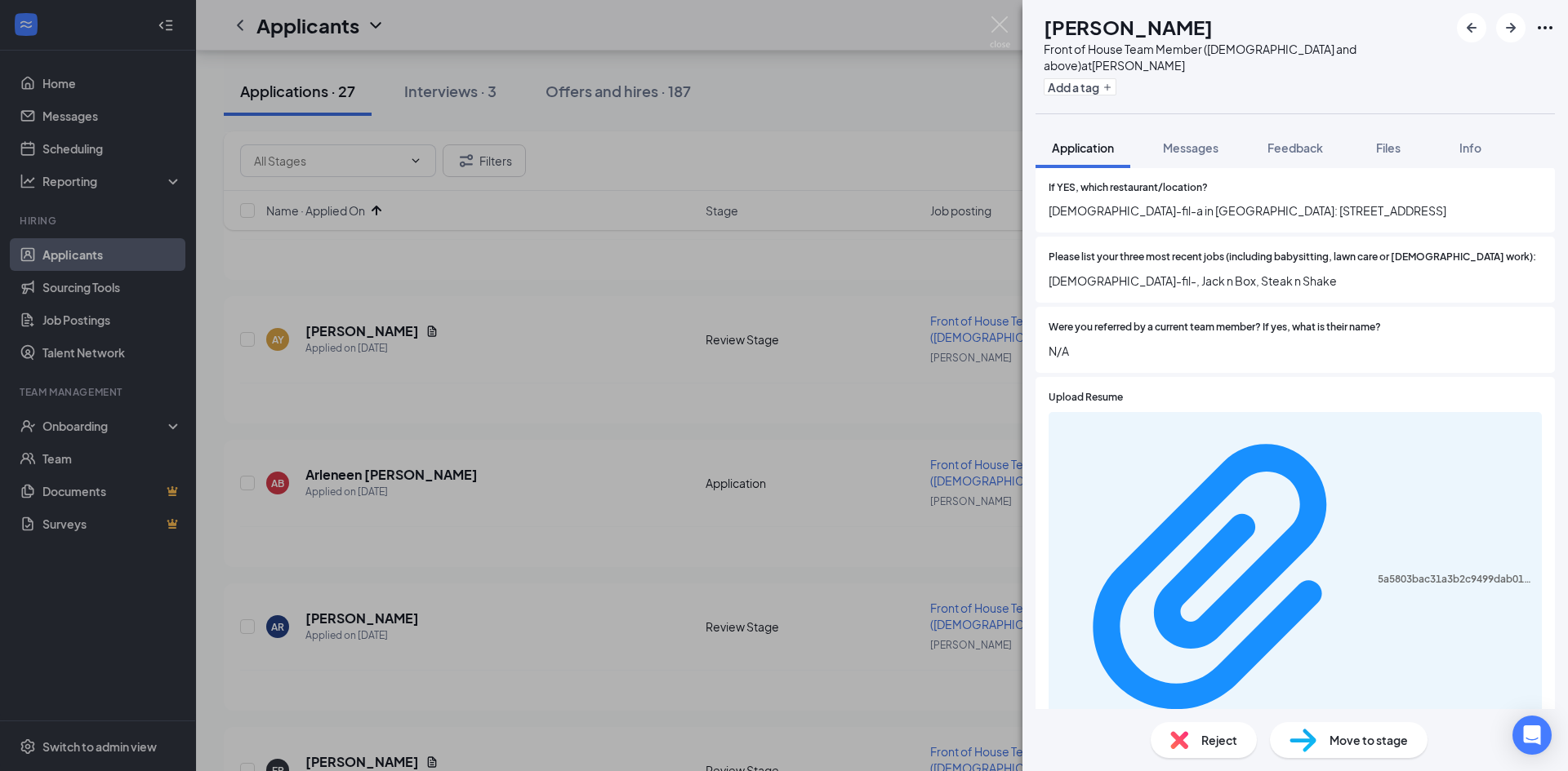
click at [782, 341] on div "Reject" at bounding box center [1203, 740] width 106 height 36
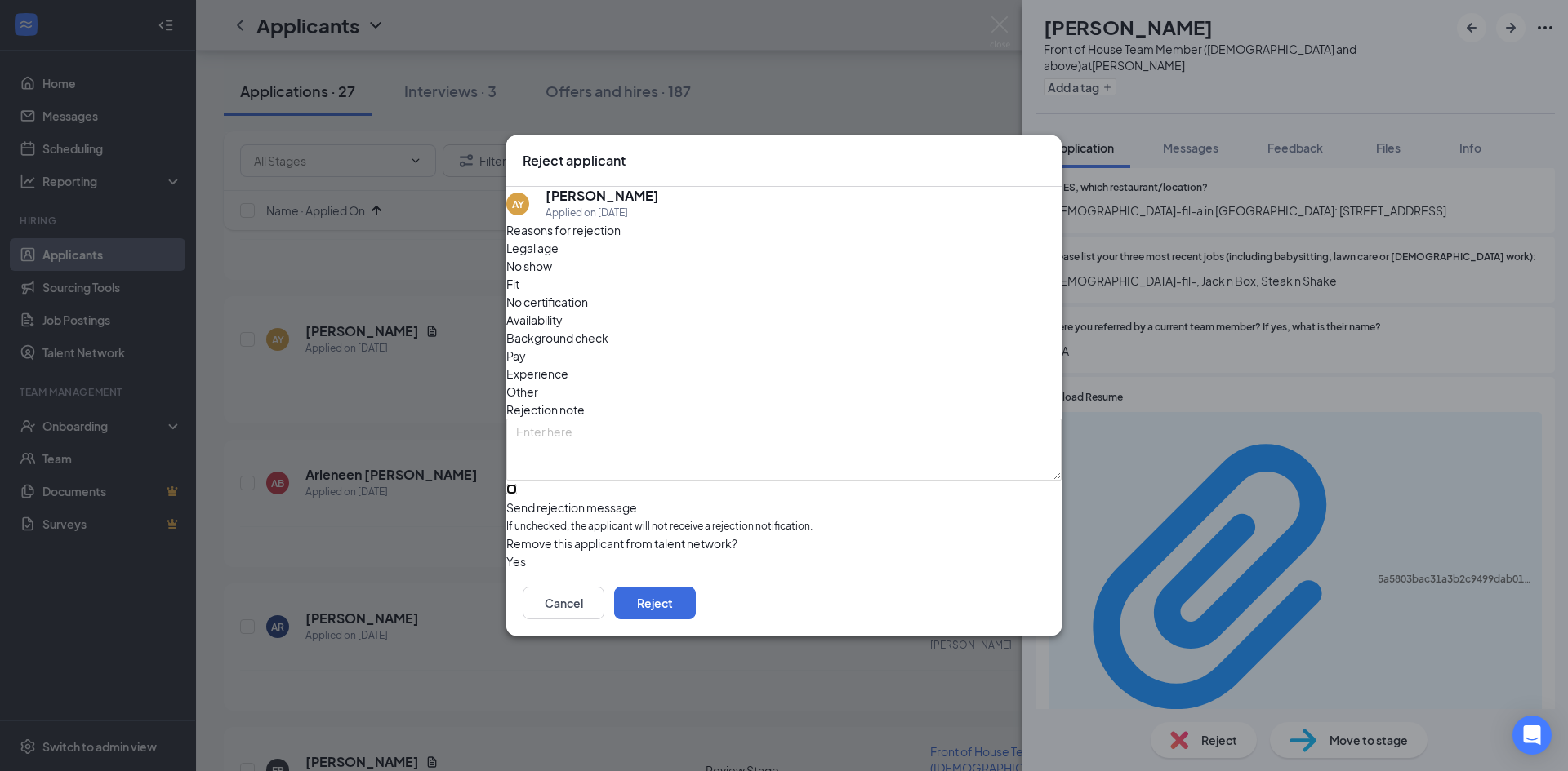
click at [517, 341] on input "Send rejection message If unchecked, the applicant will not receive a rejection…" at bounding box center [511, 488] width 10 height 10
checkbox input "true"
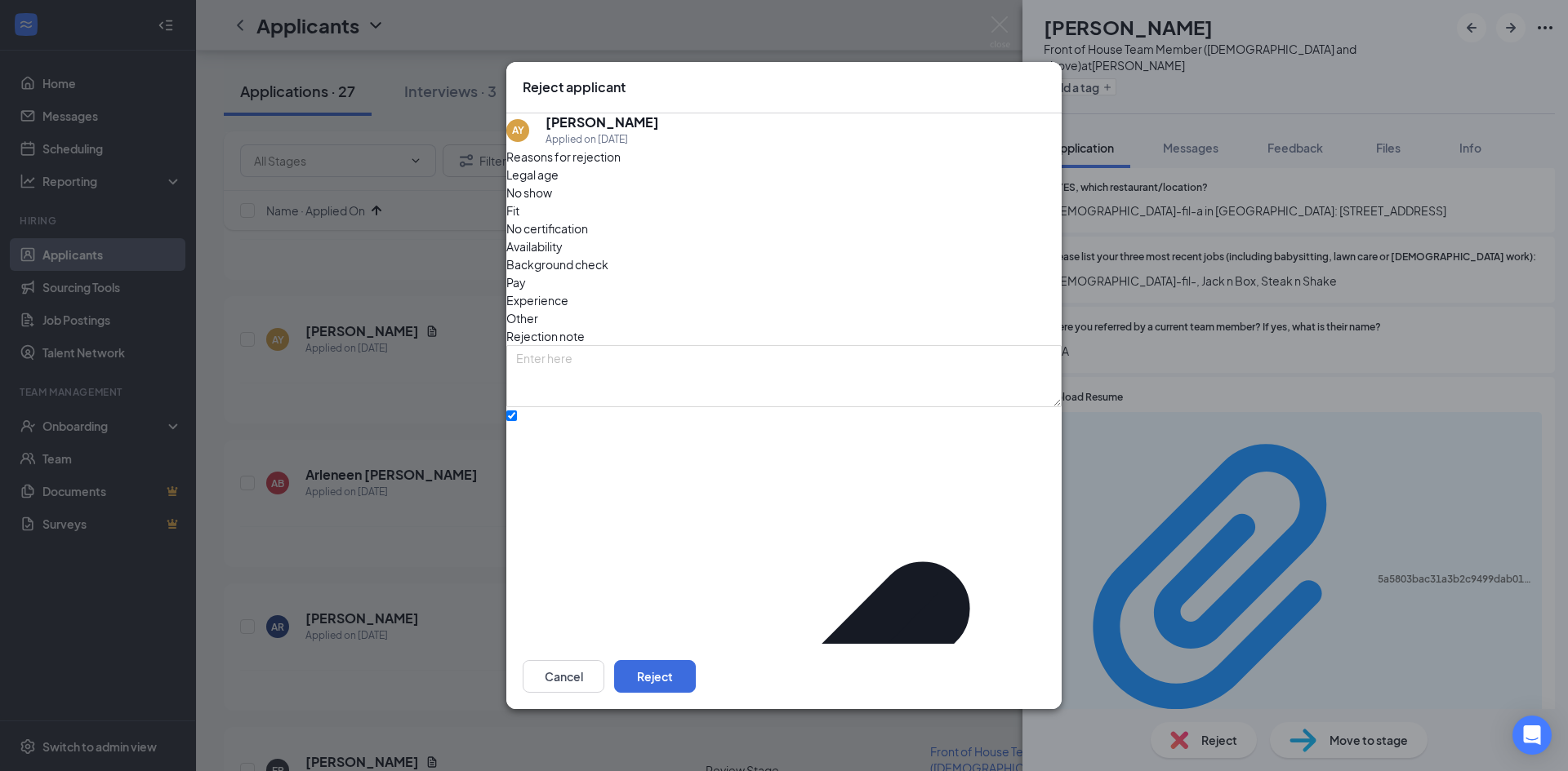
click at [538, 309] on span "Other" at bounding box center [522, 317] width 32 height 18
click at [696, 341] on button "Reject" at bounding box center [655, 676] width 82 height 33
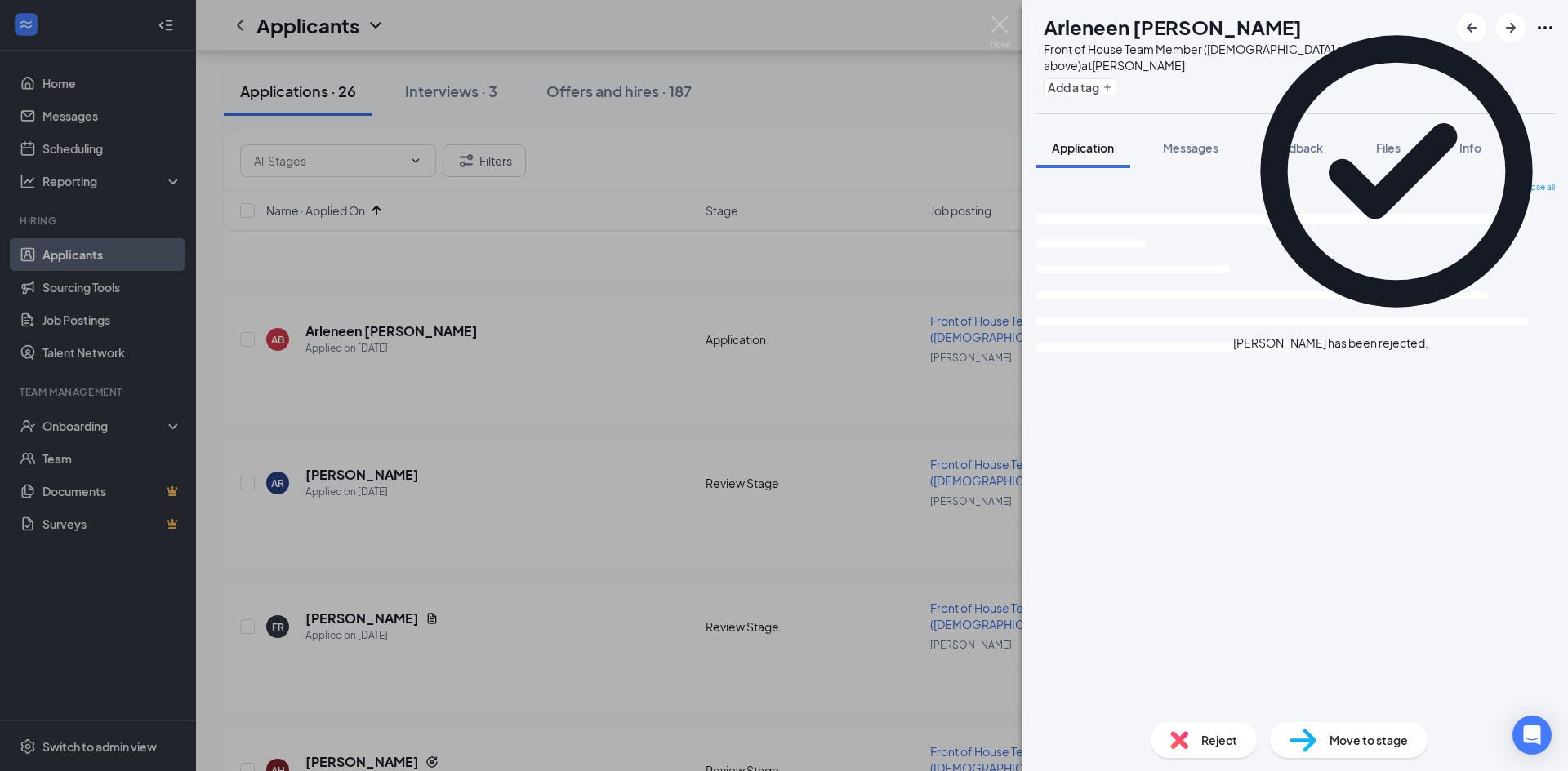
click at [782, 341] on div "Collapse all Loading interface..." at bounding box center [1295, 445] width 520 height 528
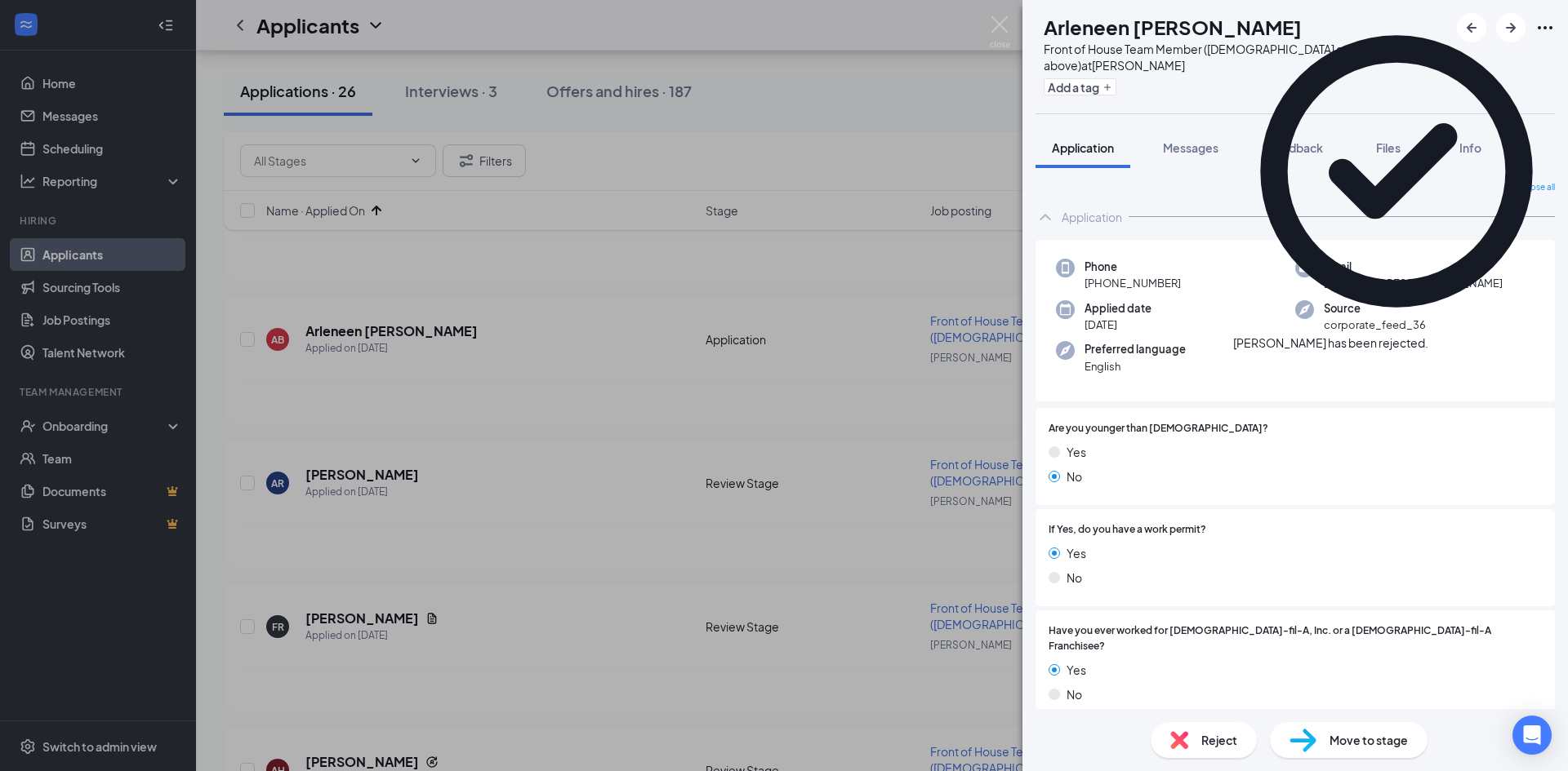
click at [782, 341] on div "AB Arleneen [PERSON_NAME] Front of House Team Member ([DEMOGRAPHIC_DATA] and ab…" at bounding box center [784, 385] width 1568 height 771
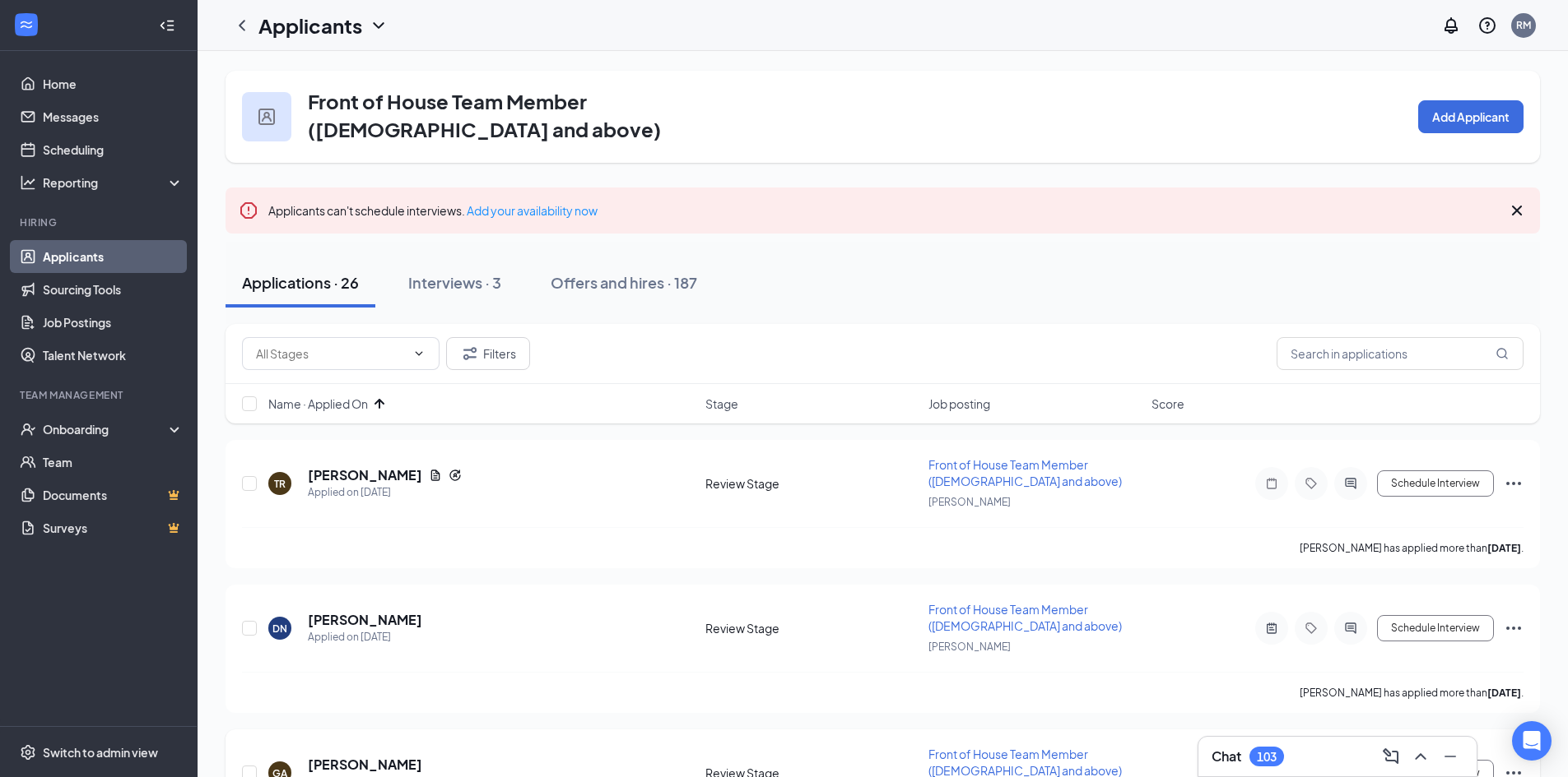
scroll to position [247, 0]
